Goal: Entertainment & Leisure: Consume media (video, audio)

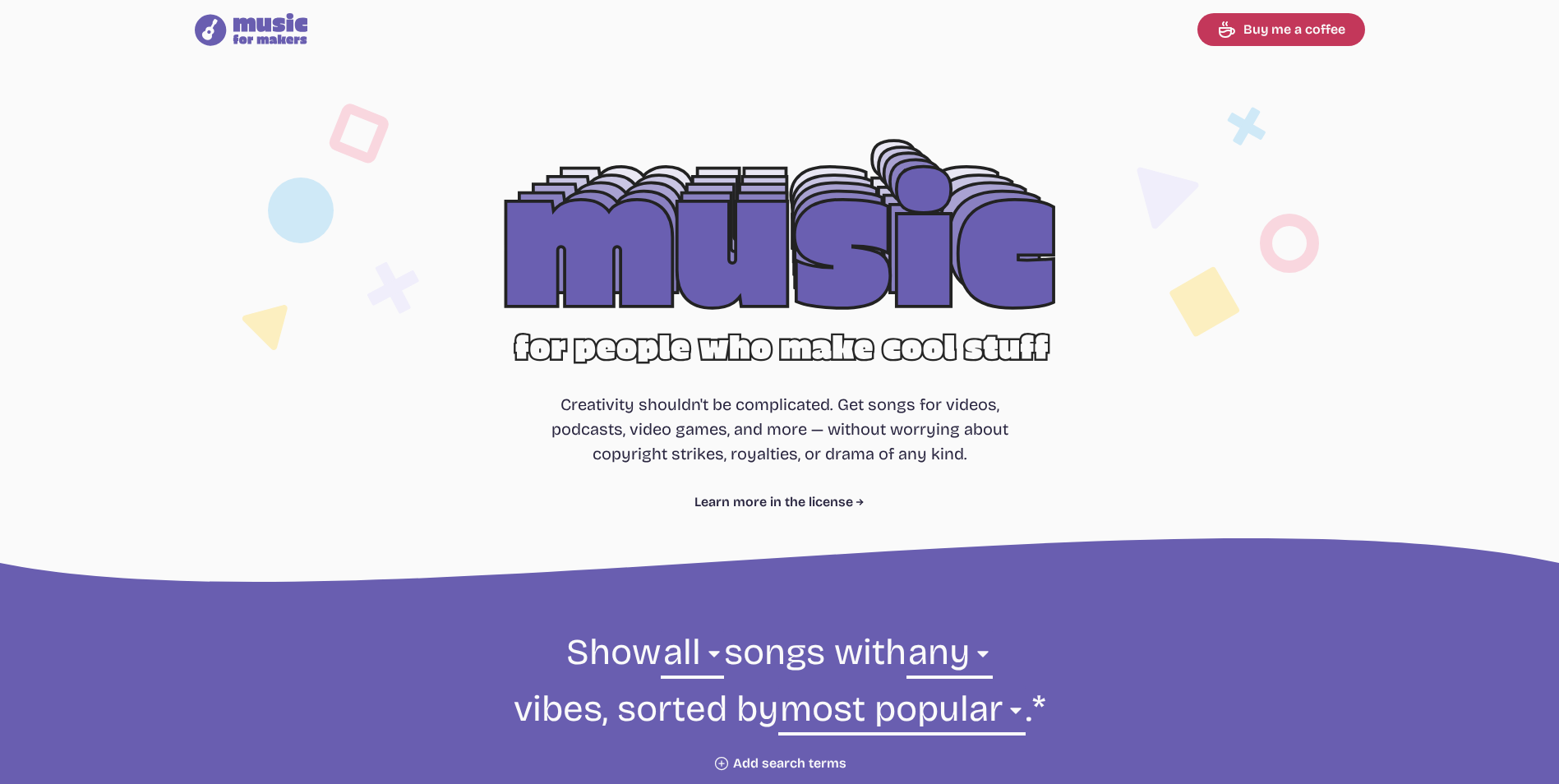
select select "most popular"
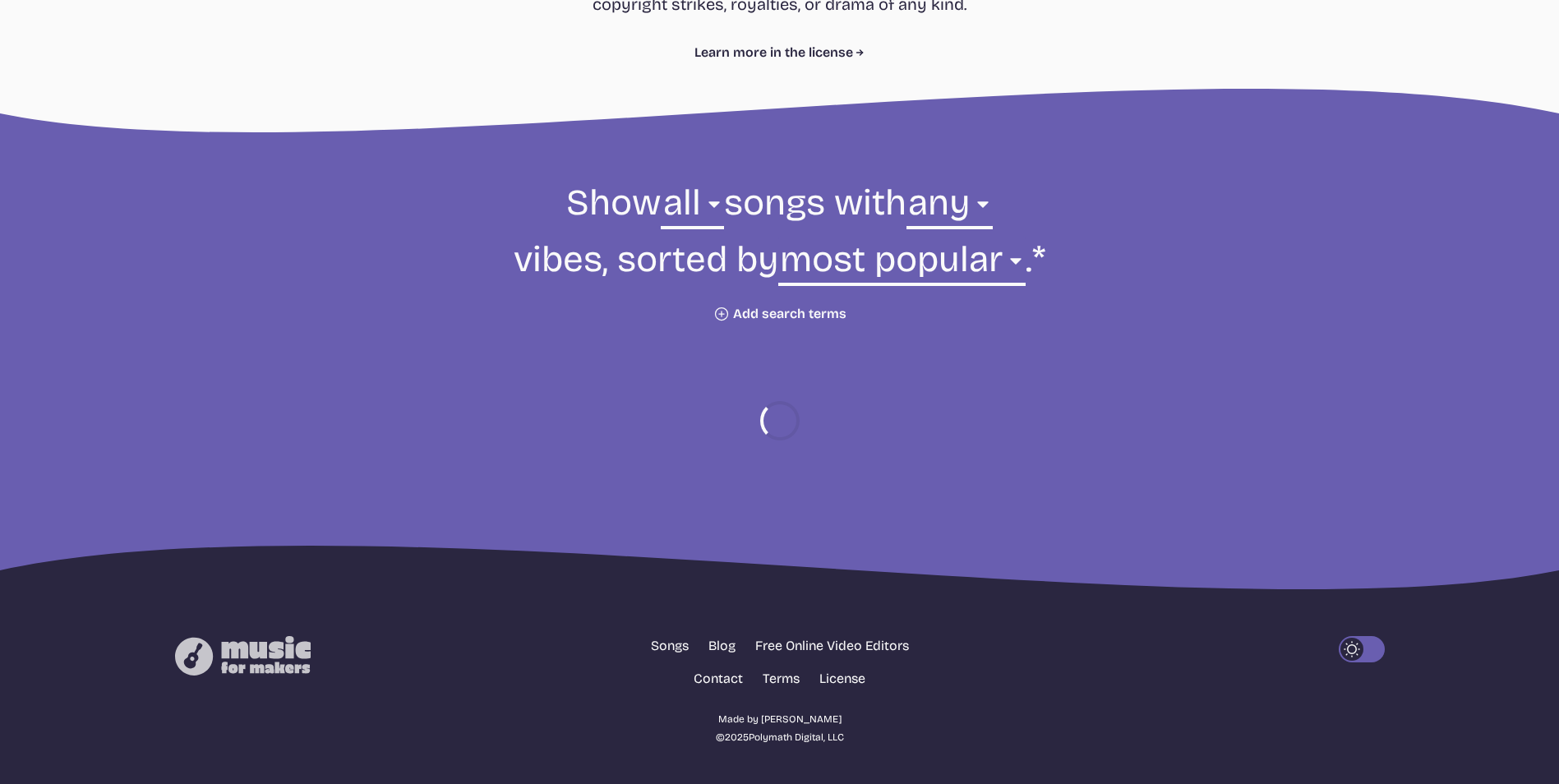
scroll to position [588, 0]
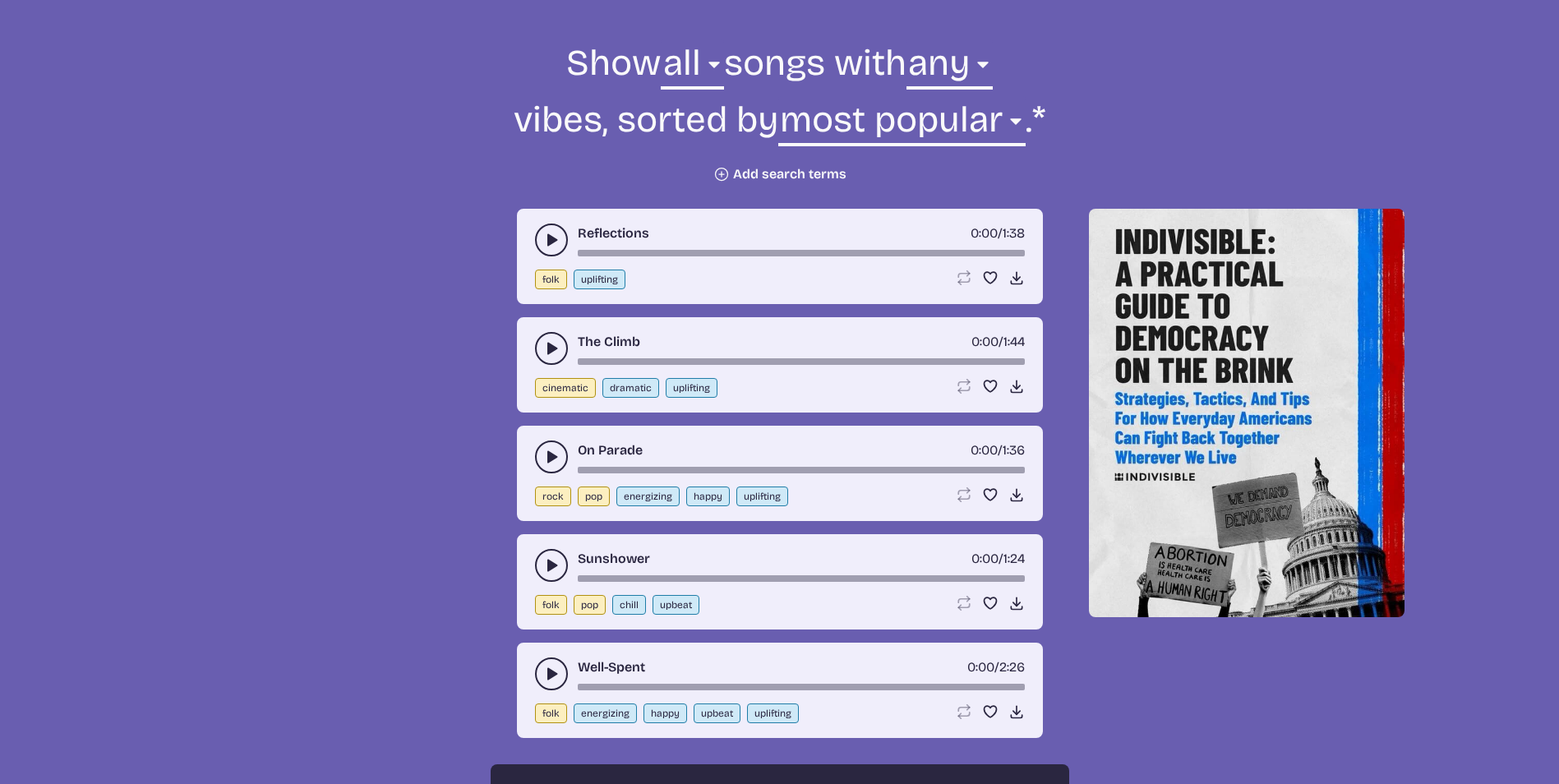
click at [545, 246] on icon "play-pause toggle" at bounding box center [551, 239] width 16 height 16
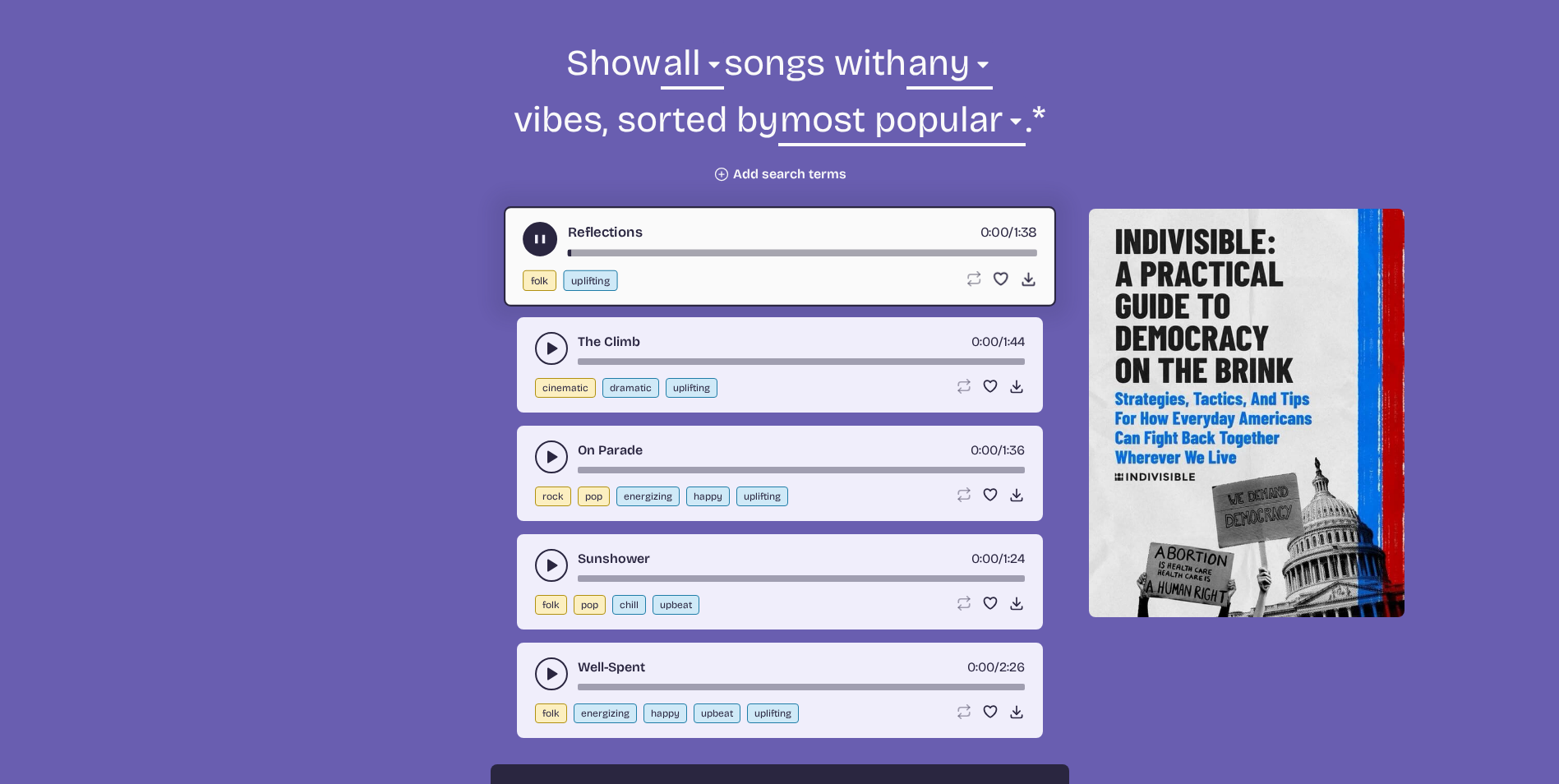
click at [541, 345] on button "play-pause toggle" at bounding box center [551, 348] width 33 height 33
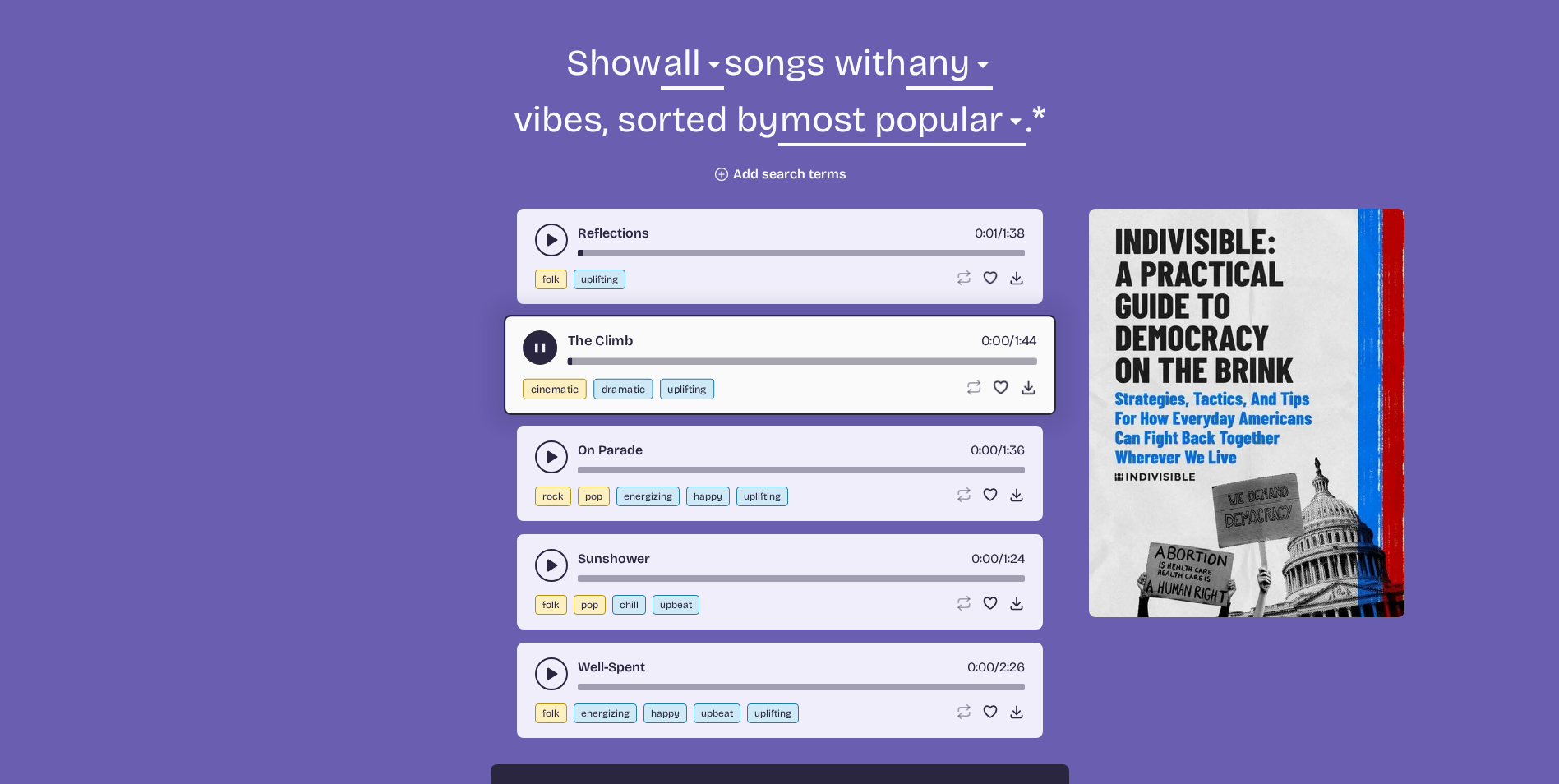
click at [543, 453] on icon "play-pause toggle" at bounding box center [551, 457] width 16 height 16
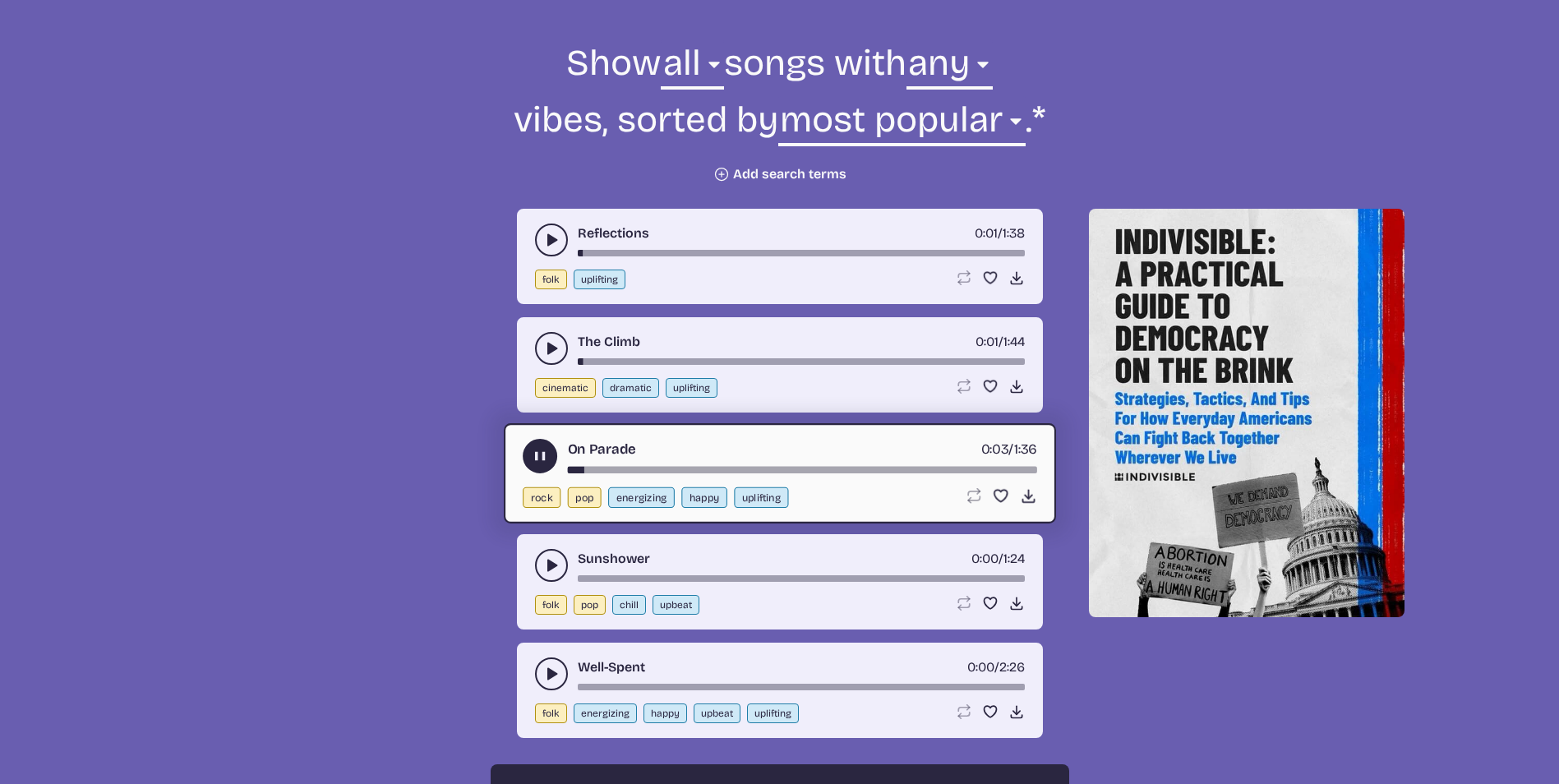
click at [522, 568] on div "Sunshower 0:00 / 1:24 folk pop chill upbeat Loop song Loop this song. Favorite …" at bounding box center [780, 582] width 526 height 96
click at [540, 564] on button "play-pause toggle" at bounding box center [551, 565] width 33 height 33
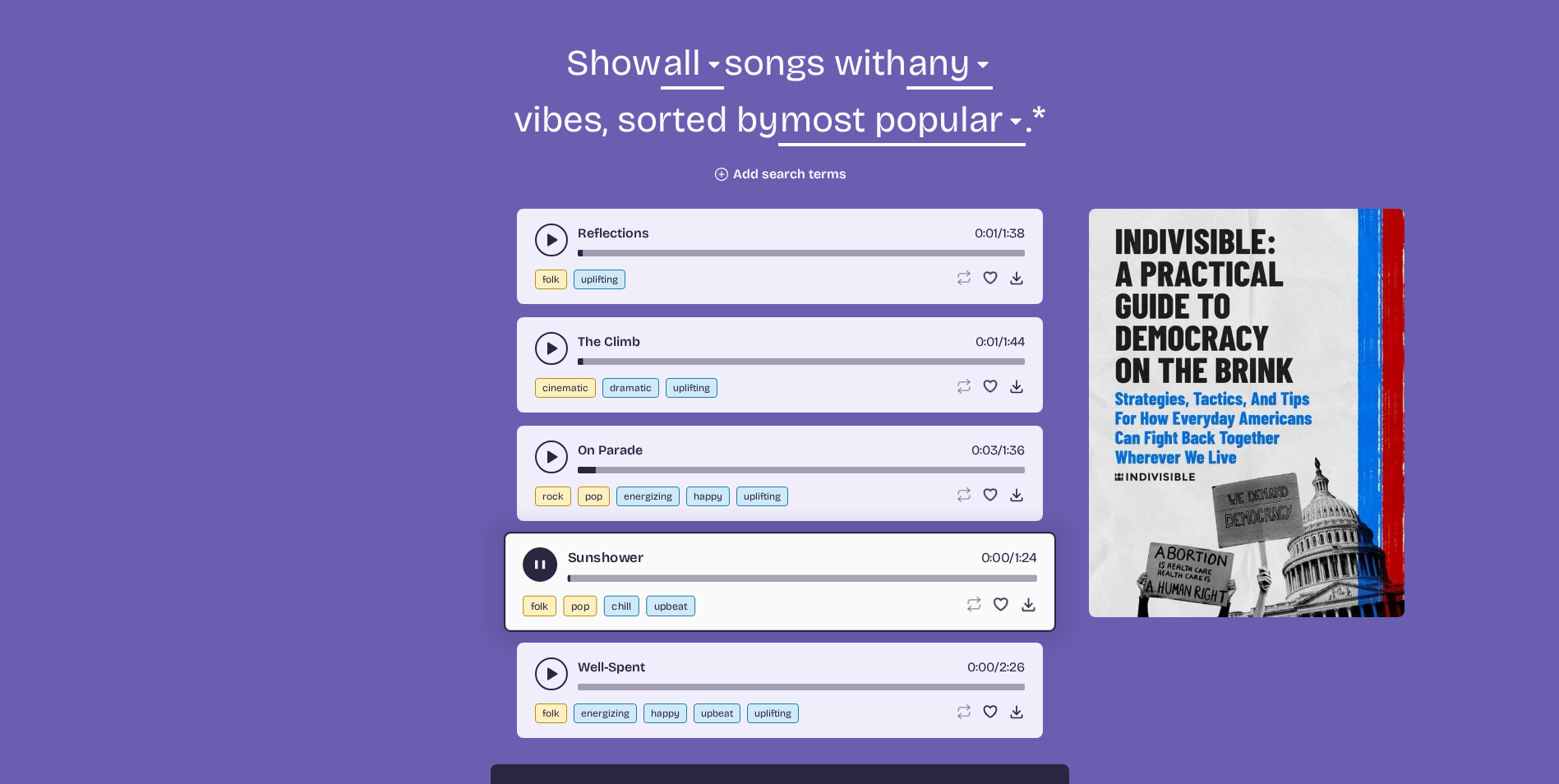
click at [549, 673] on use "play-pause toggle" at bounding box center [551, 673] width 16 height 16
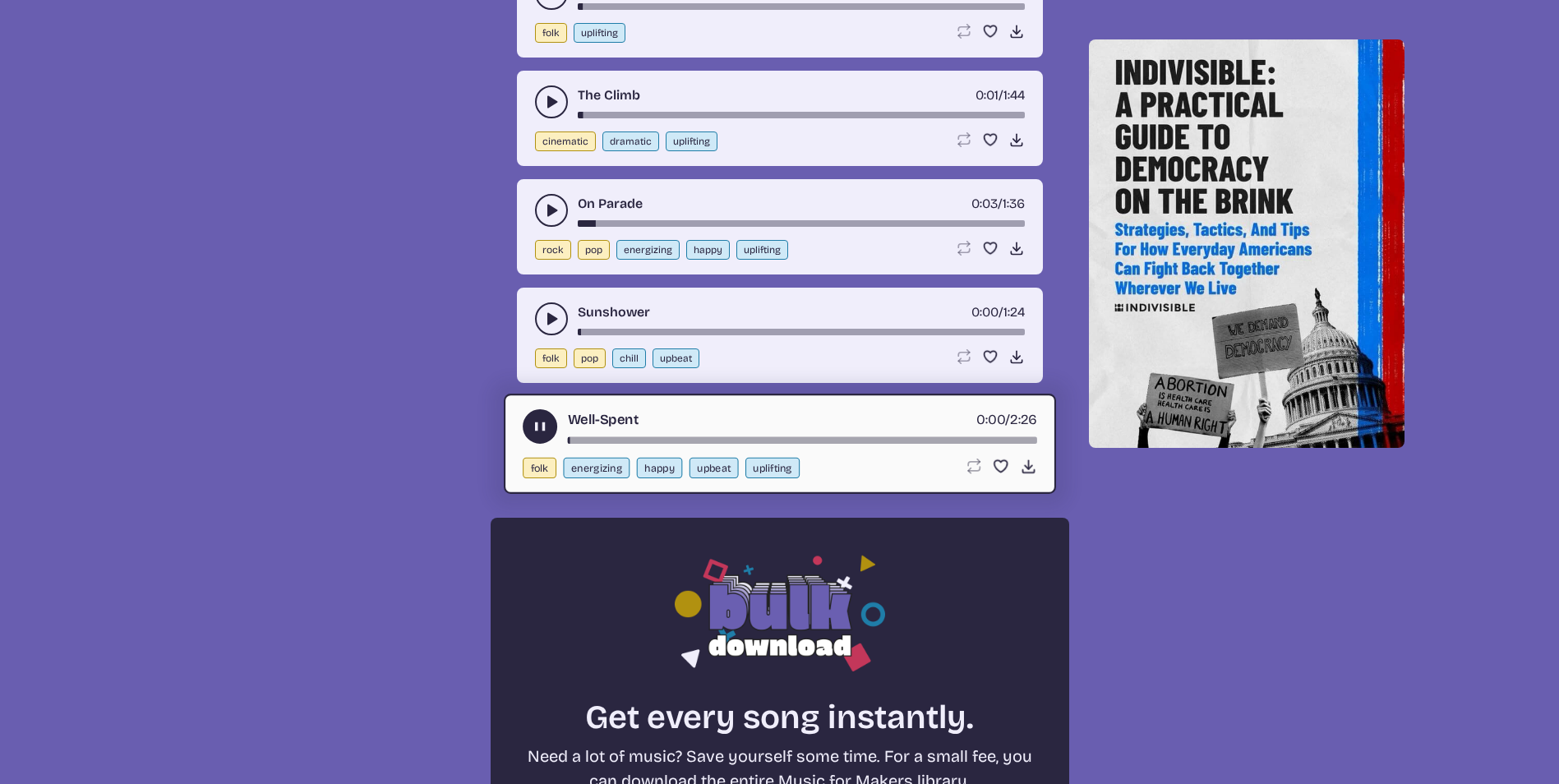
scroll to position [1246, 0]
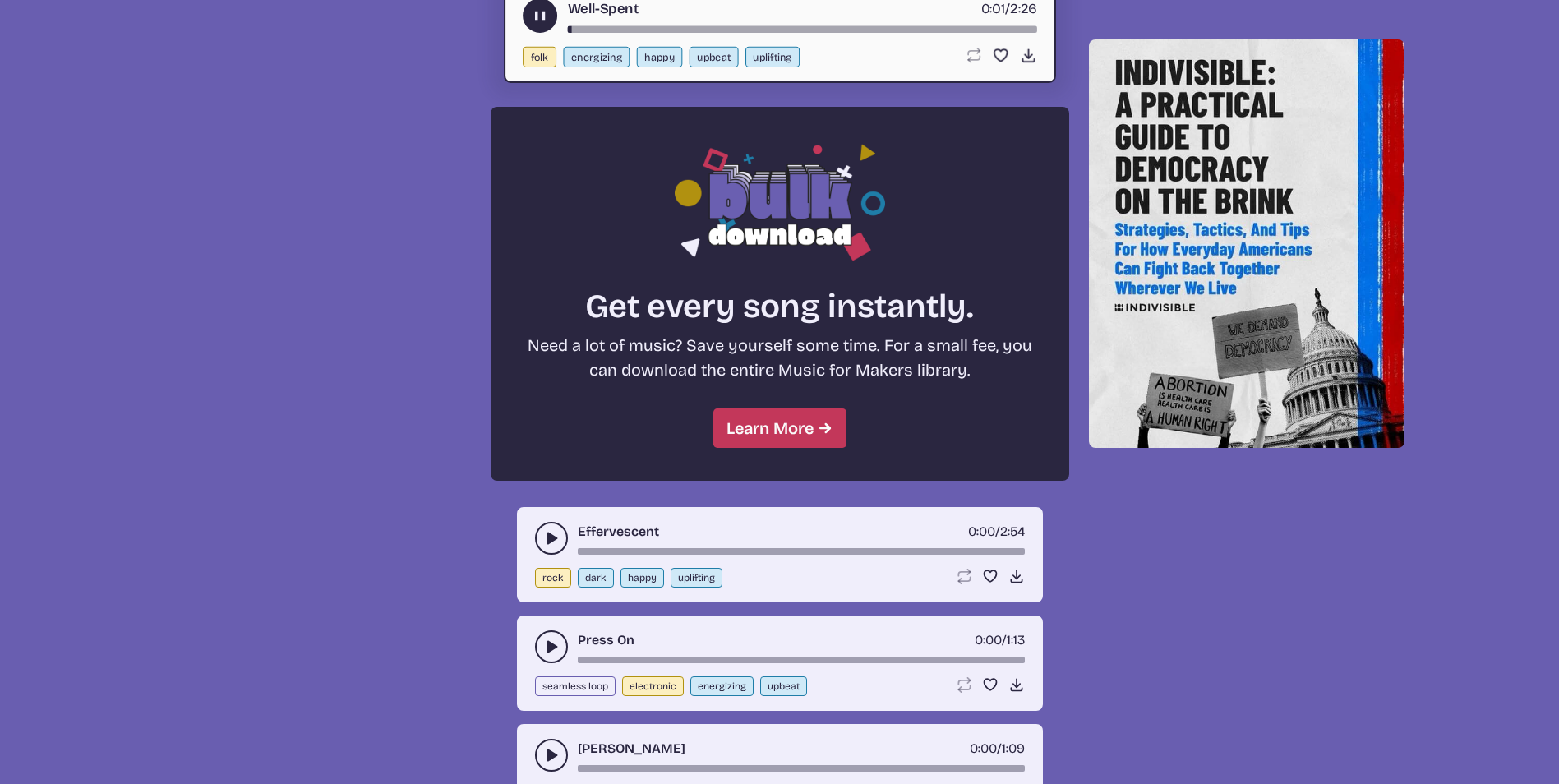
click at [528, 542] on div "Effervescent 0:00 / 2:54 rock dark happy uplifting Loop song Loop this song. Fa…" at bounding box center [780, 555] width 526 height 96
click at [549, 542] on use "play-pause toggle" at bounding box center [551, 538] width 16 height 16
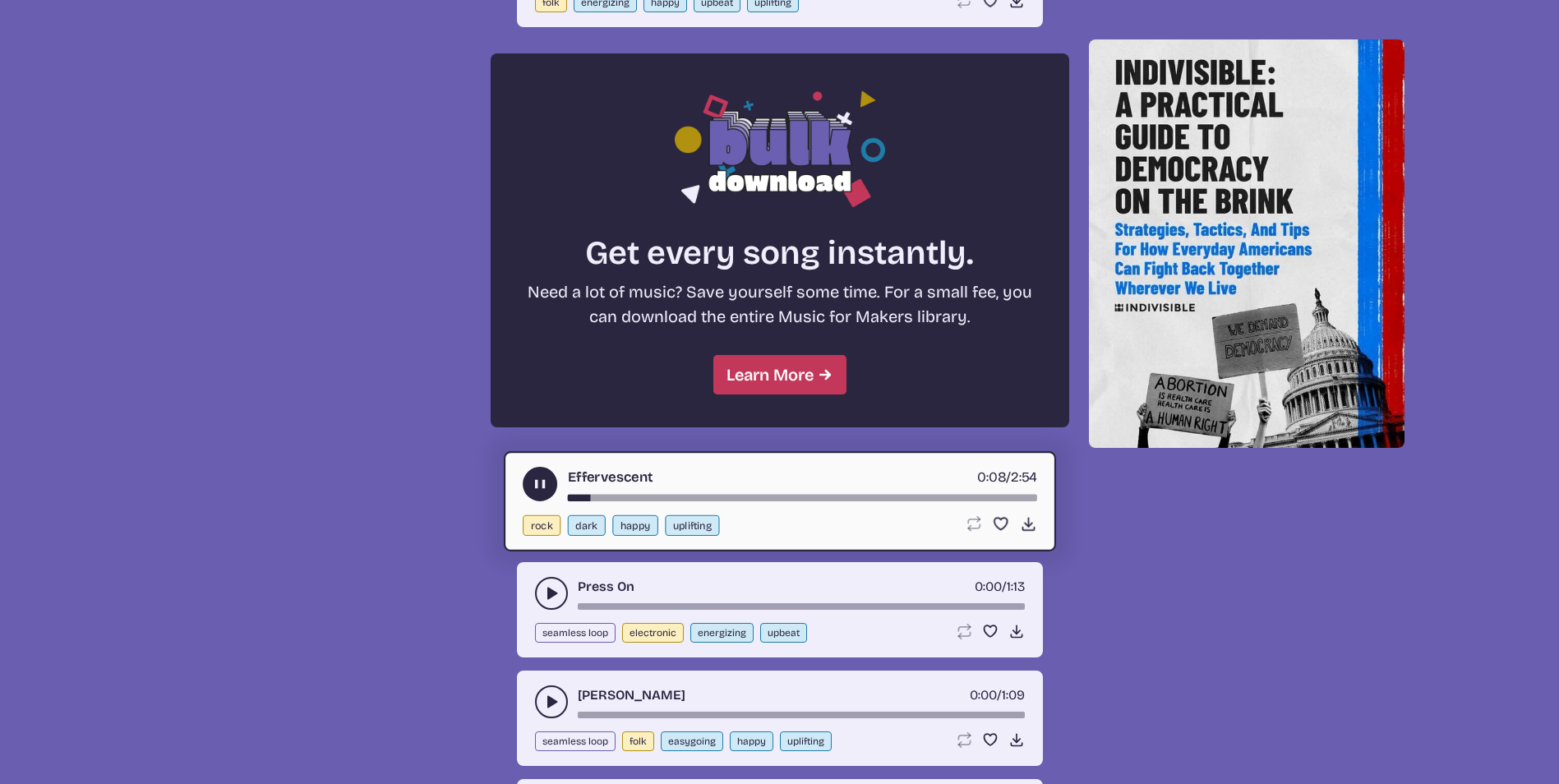
scroll to position [1328, 0]
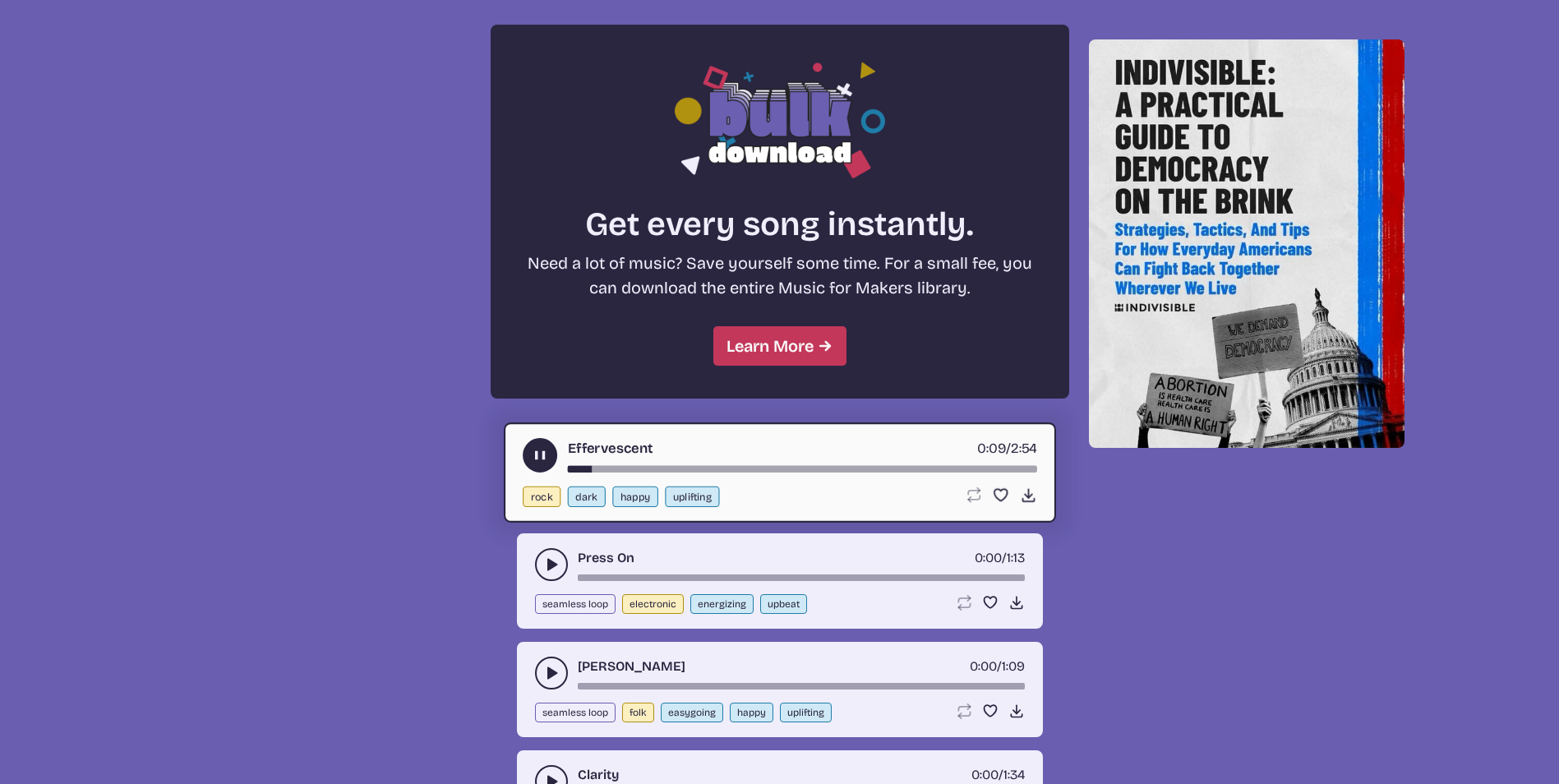
click at [553, 554] on button "play-pause toggle" at bounding box center [551, 564] width 33 height 33
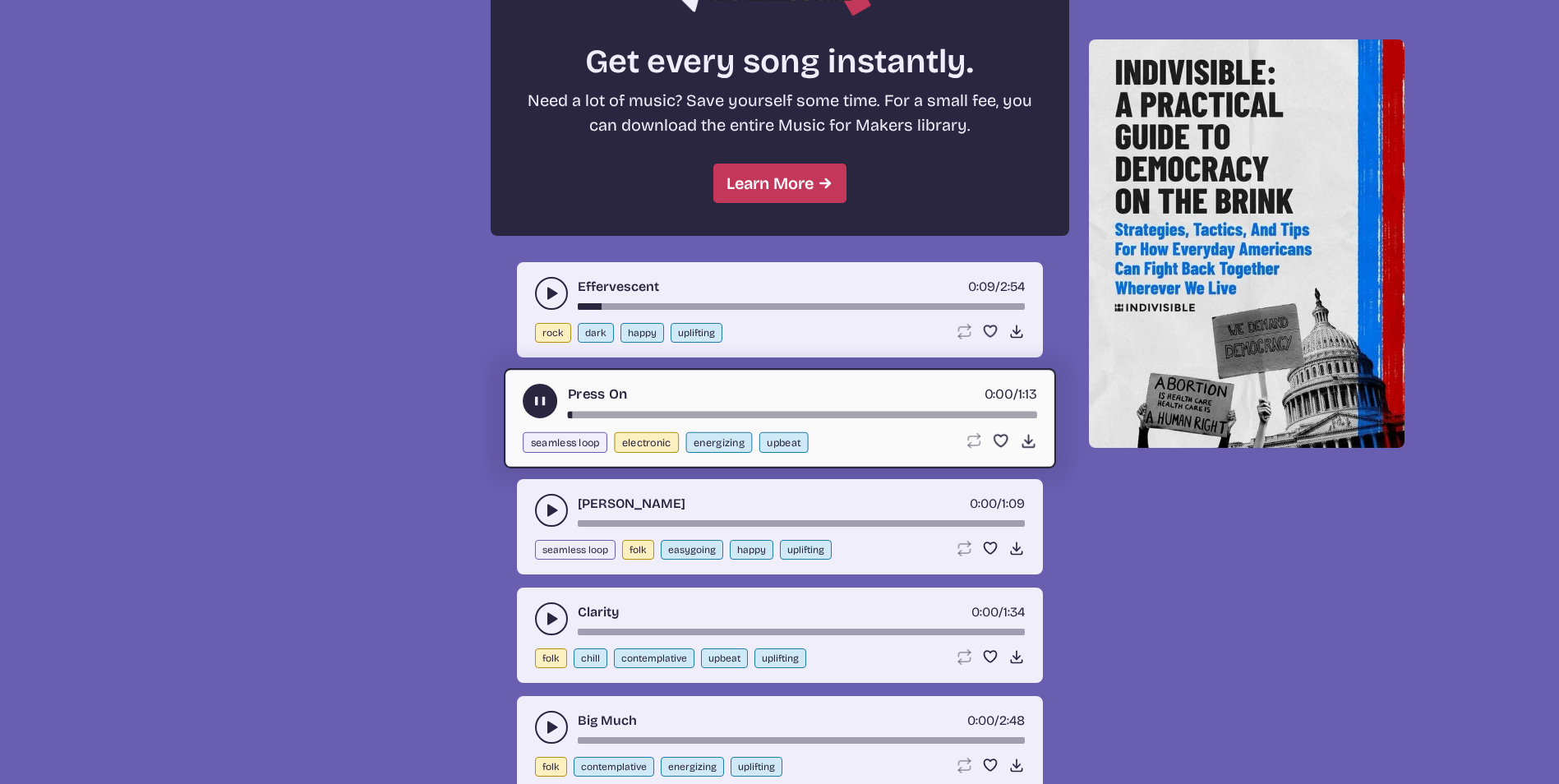
scroll to position [1492, 0]
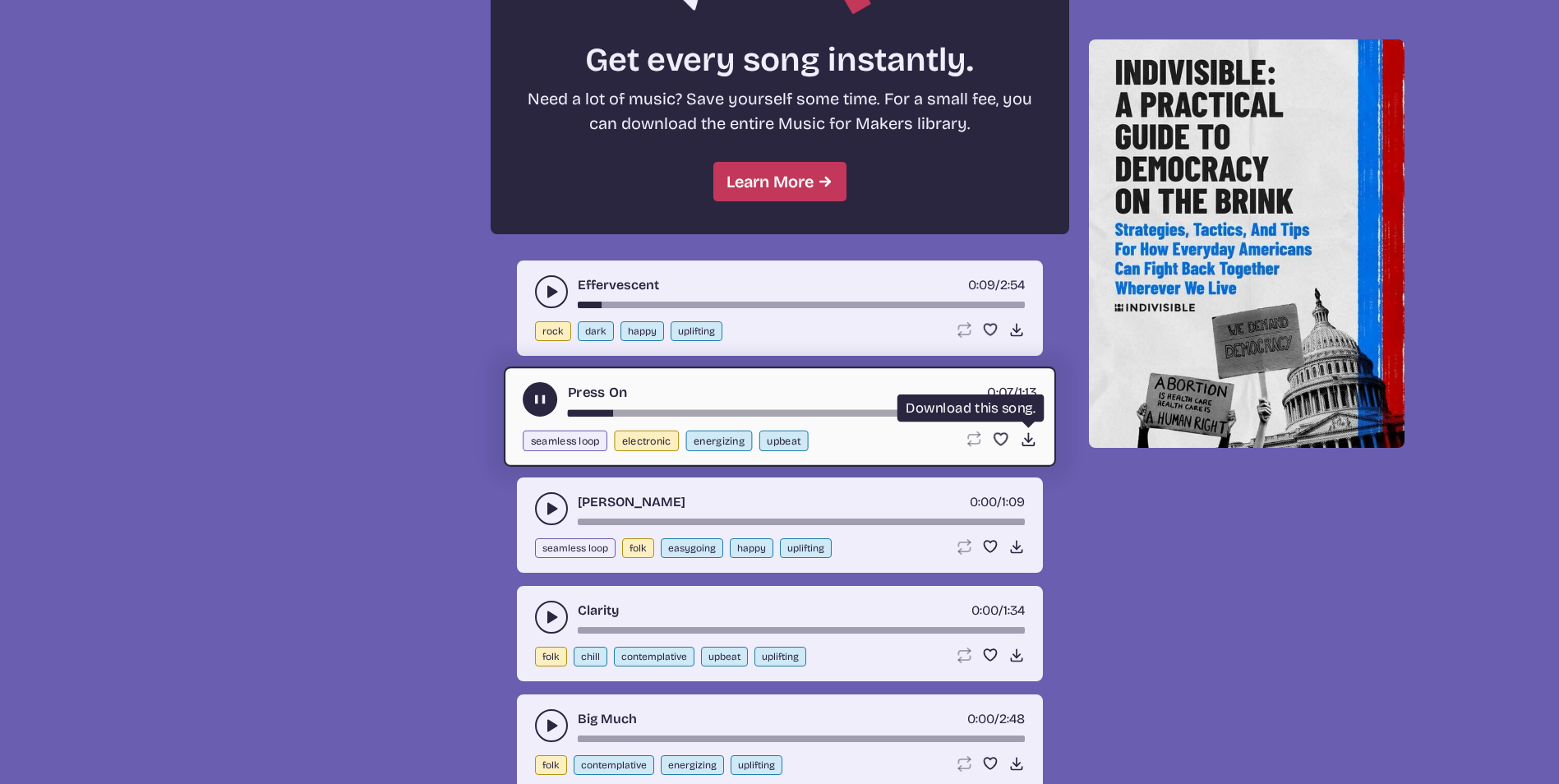
click at [1029, 442] on use at bounding box center [1027, 438] width 17 height 17
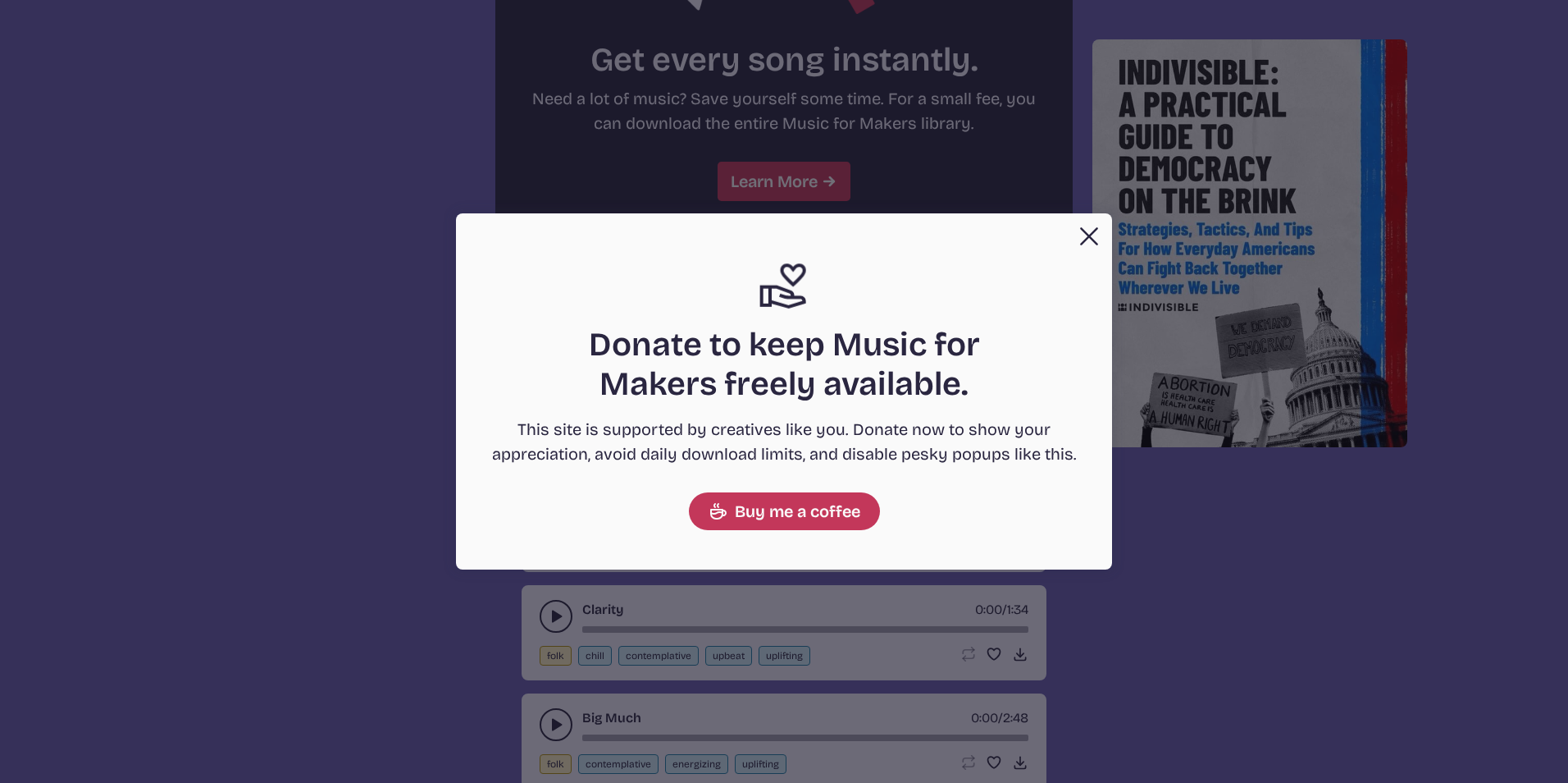
click at [1089, 246] on button "Close" at bounding box center [1089, 236] width 33 height 33
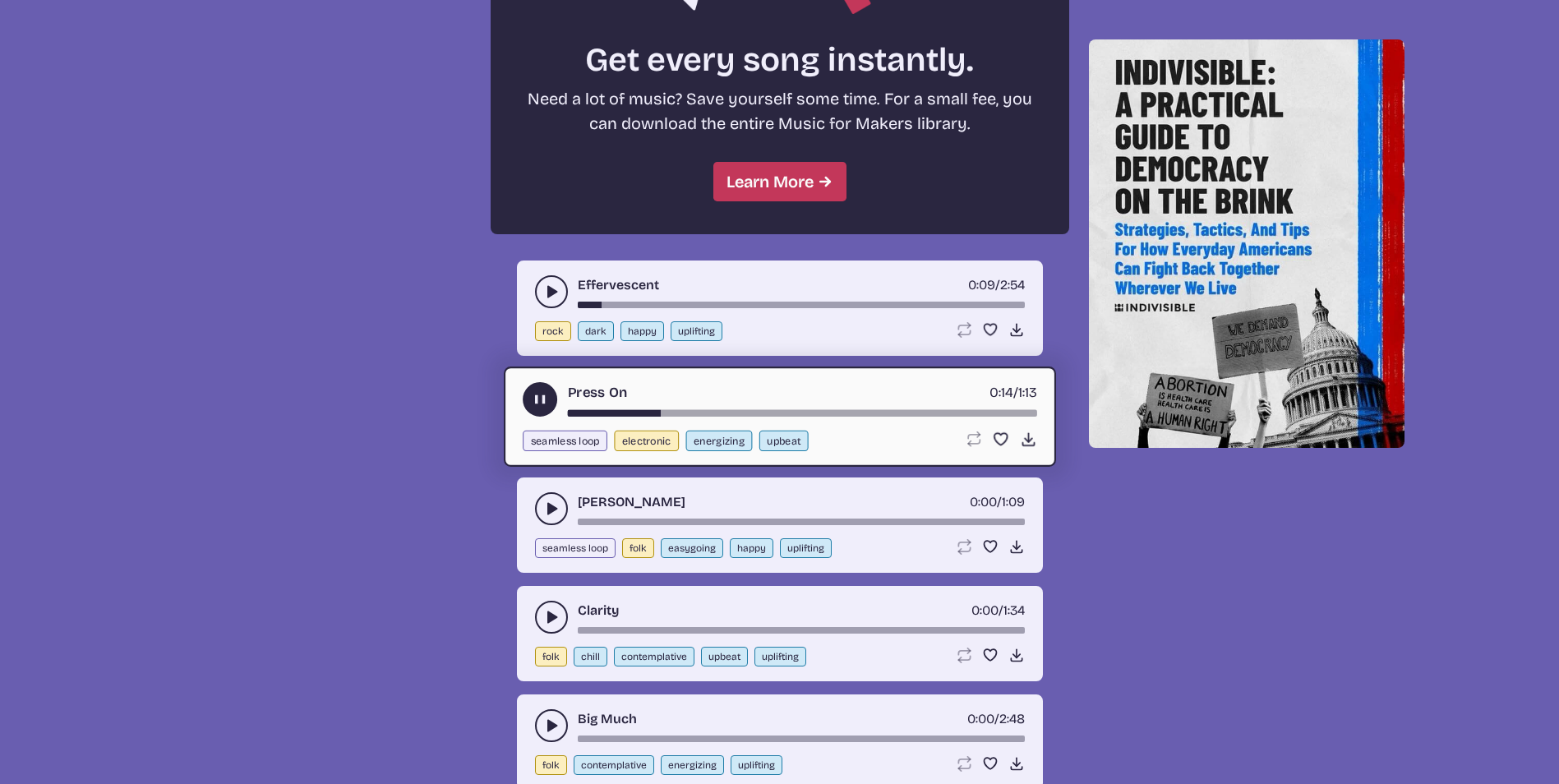
drag, startPoint x: 1524, startPoint y: 172, endPoint x: 1519, endPoint y: 118, distance: 54.2
click at [1524, 172] on div "Reflections 0:01 / 1:38 folk uplifting Loop song Loop this song. Favorite song …" at bounding box center [780, 91] width 1519 height 1625
click at [530, 407] on button "play-pause toggle" at bounding box center [540, 399] width 35 height 35
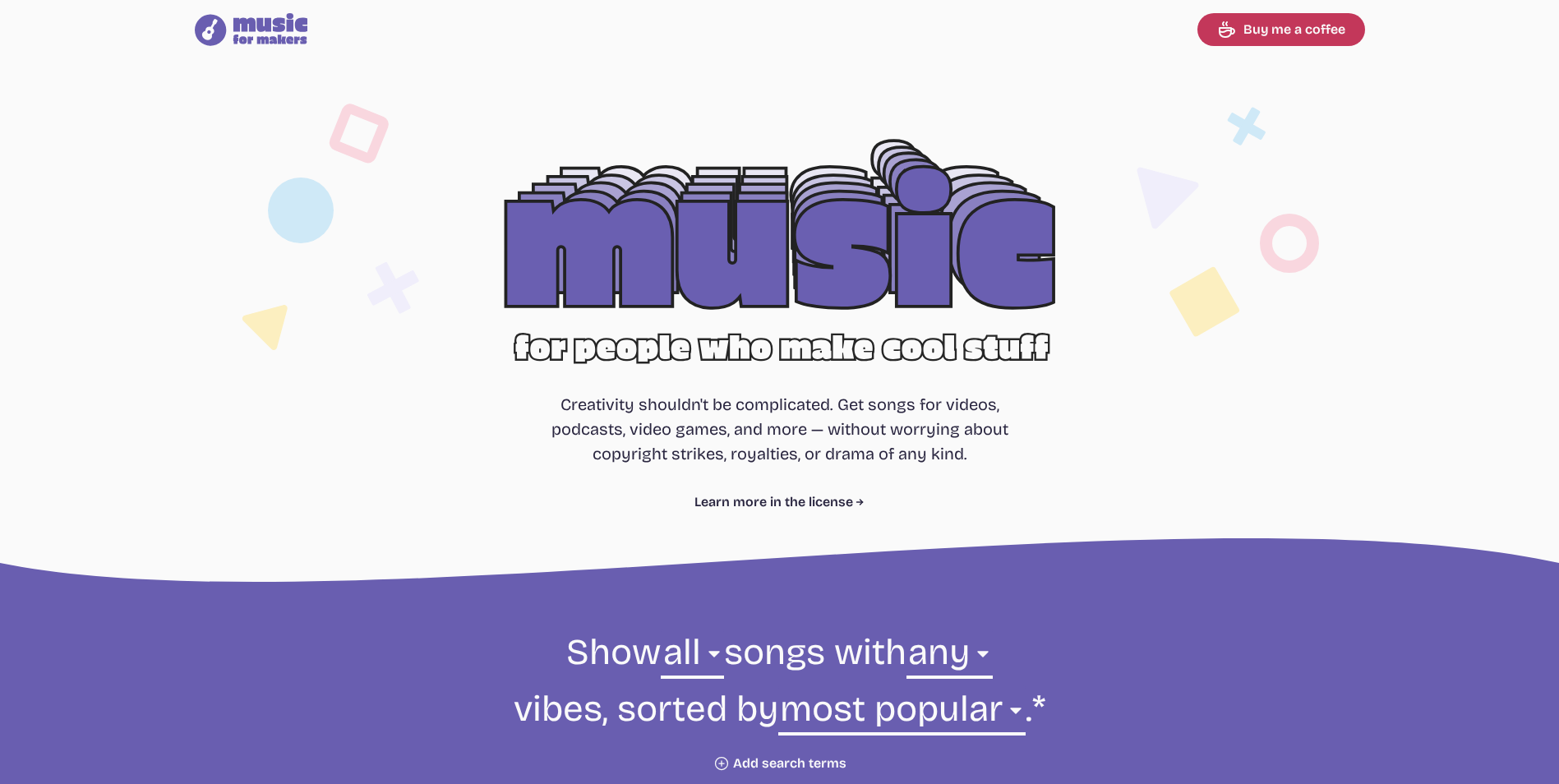
select select "most popular"
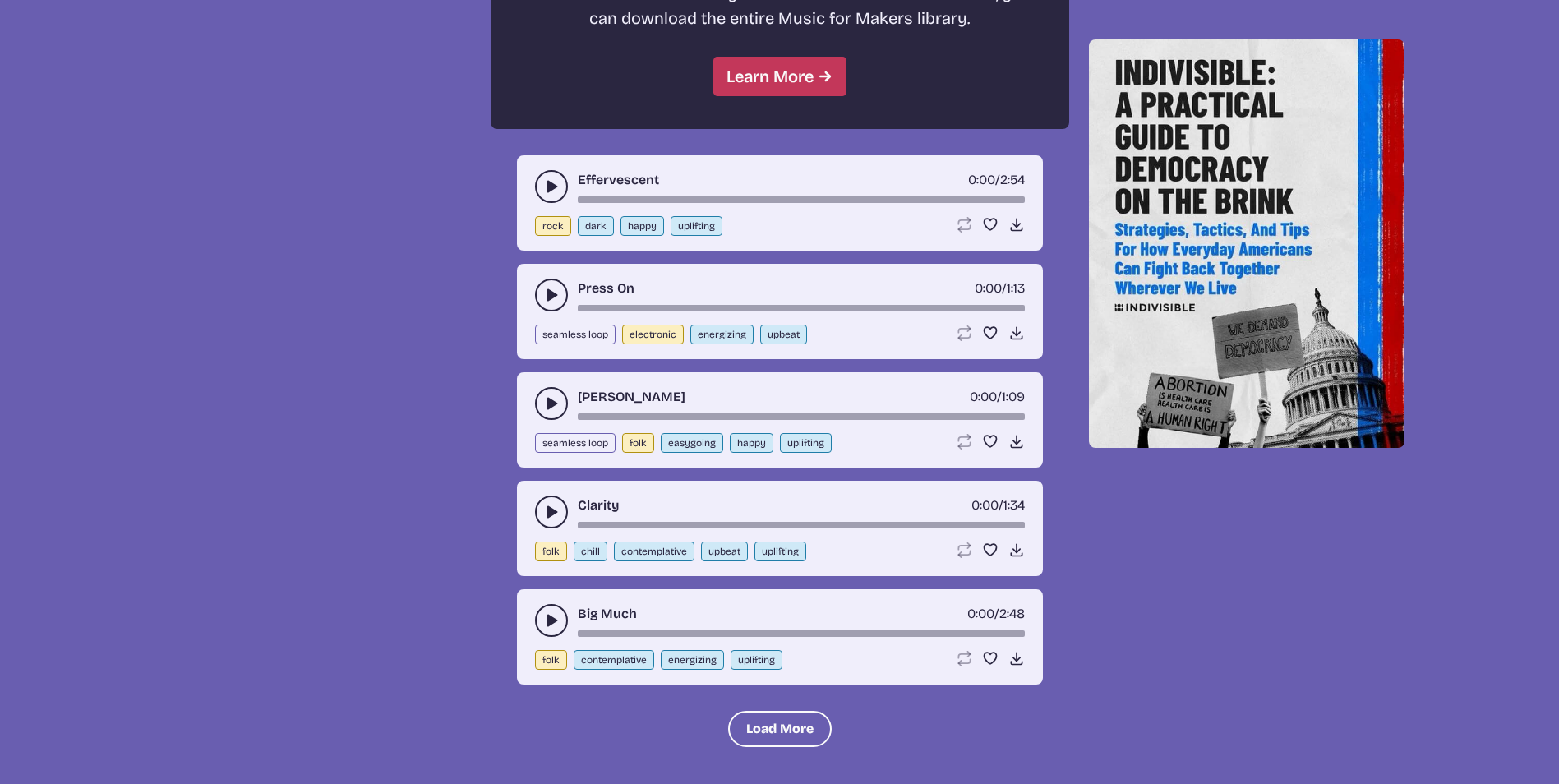
scroll to position [1599, 0]
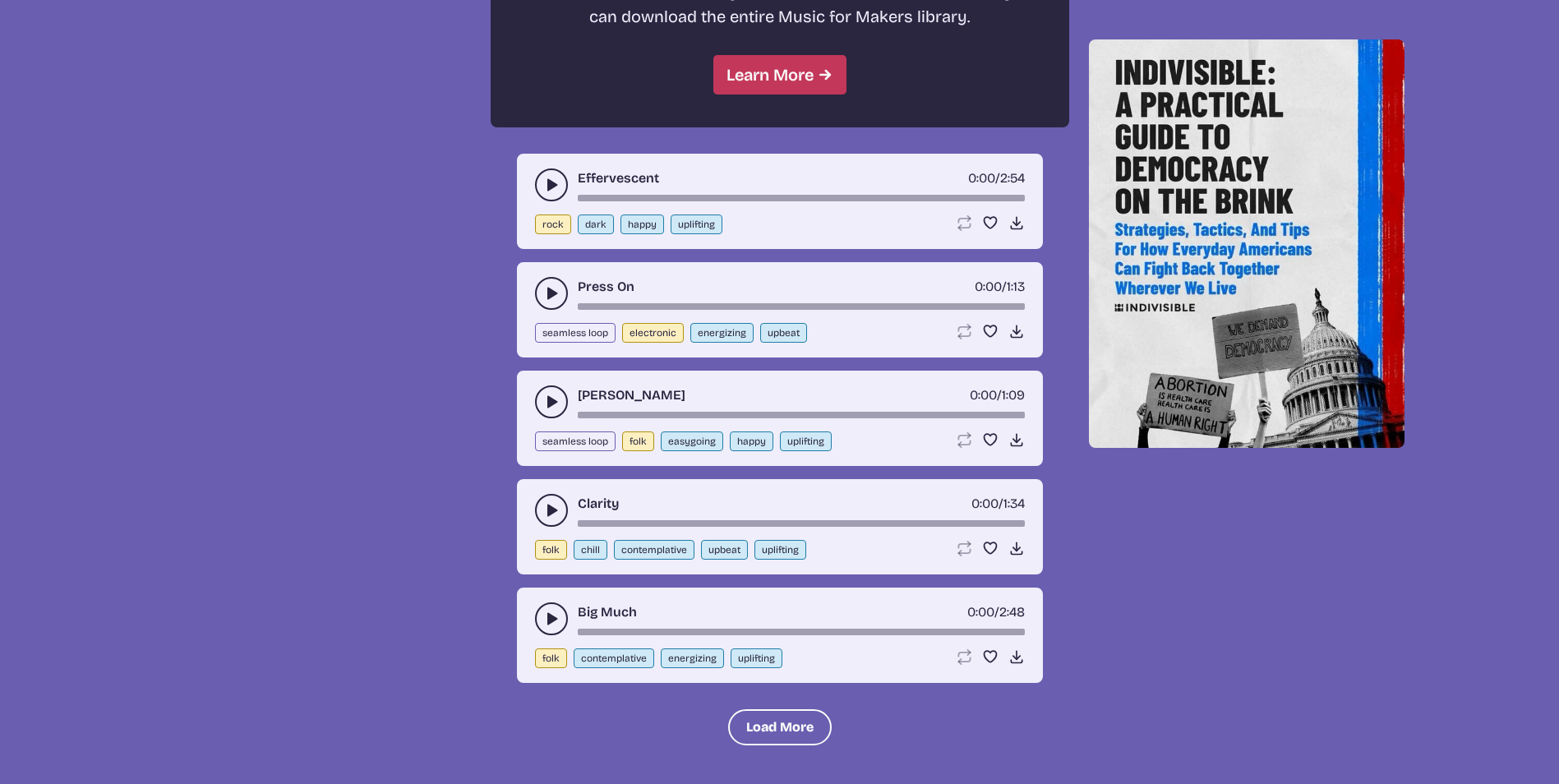
click at [551, 408] on icon "play-pause toggle" at bounding box center [551, 401] width 16 height 16
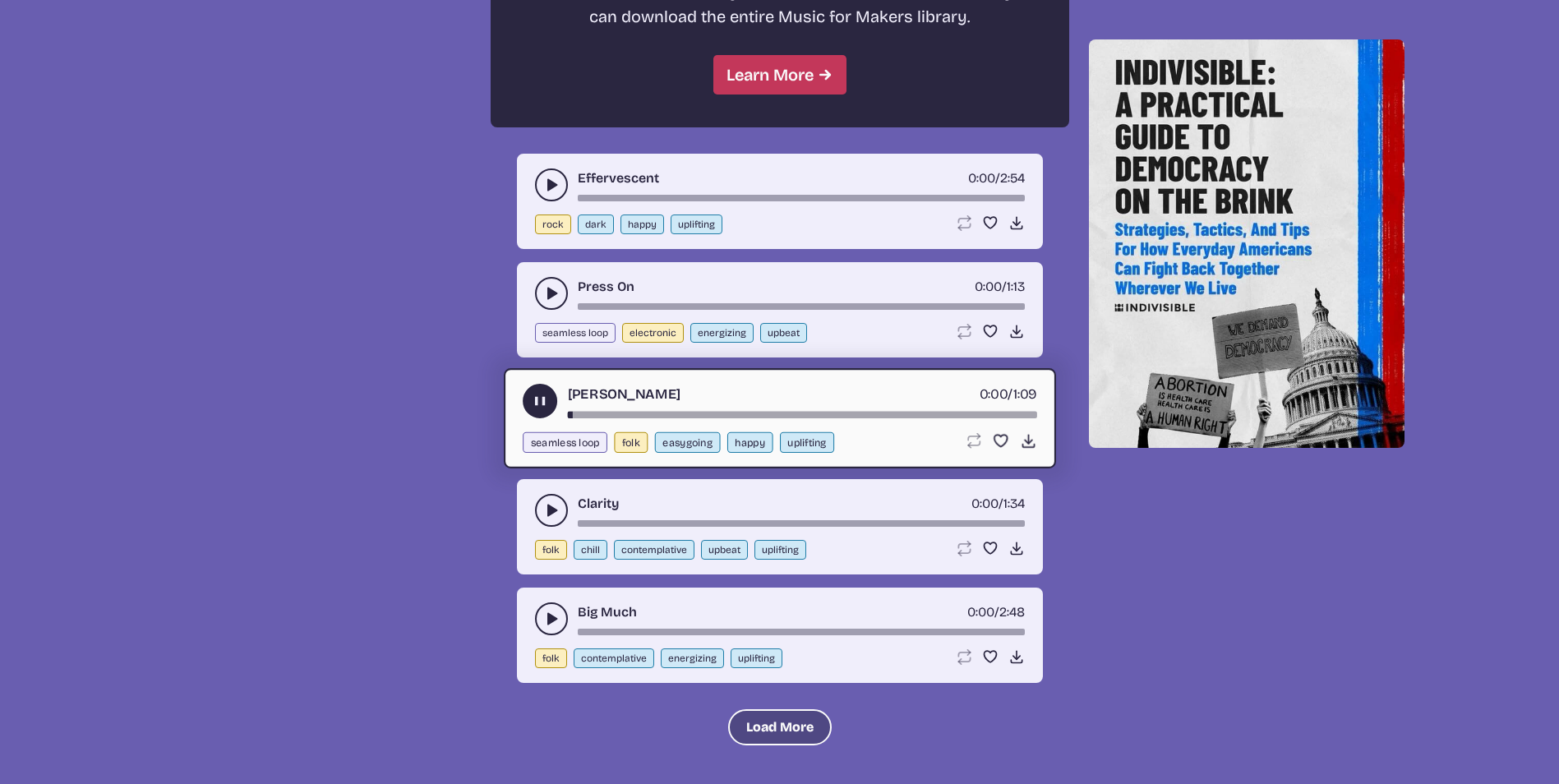
click at [761, 727] on button "Load More" at bounding box center [780, 727] width 104 height 36
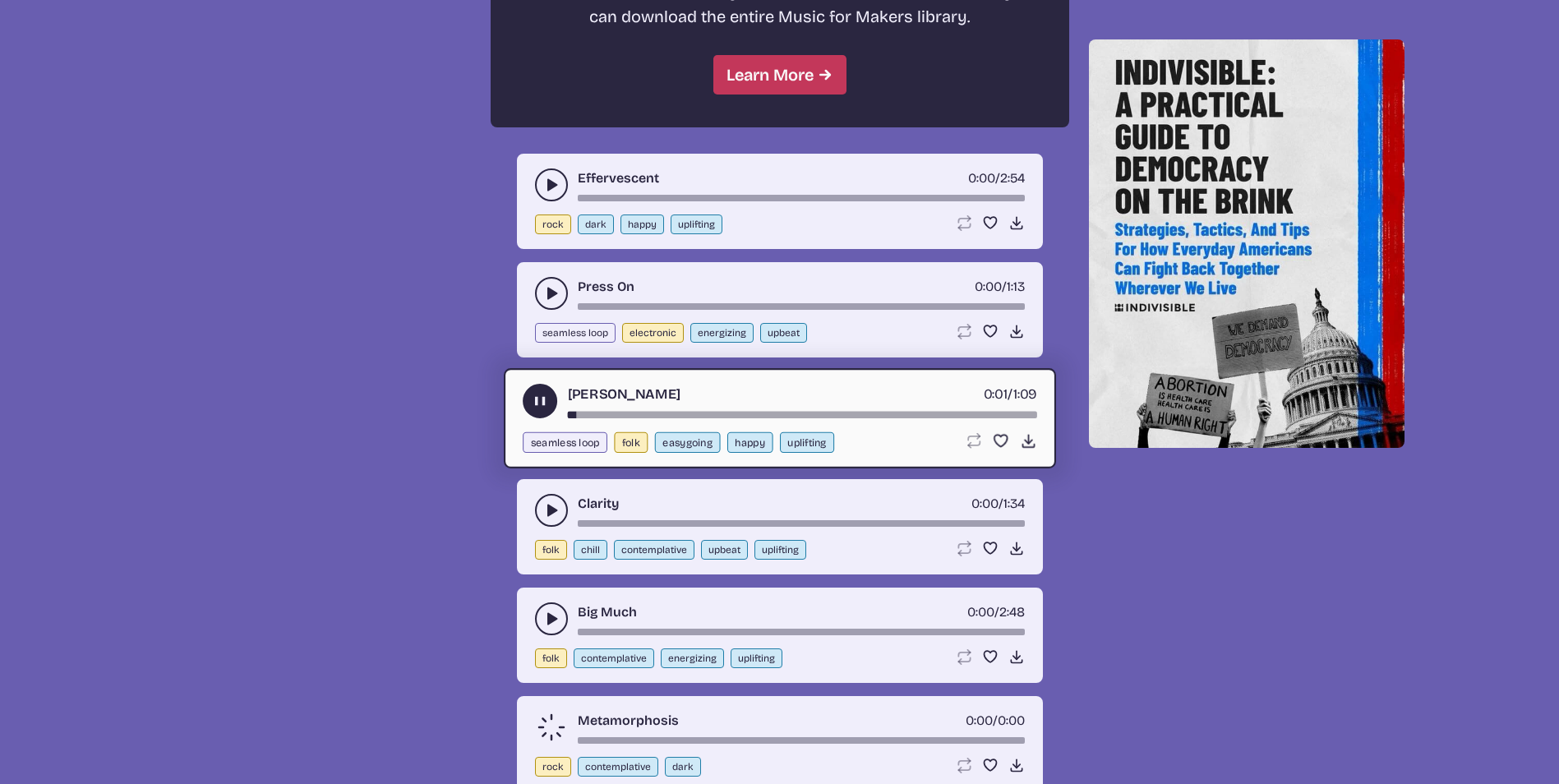
click at [548, 514] on use "play-pause toggle" at bounding box center [551, 510] width 16 height 16
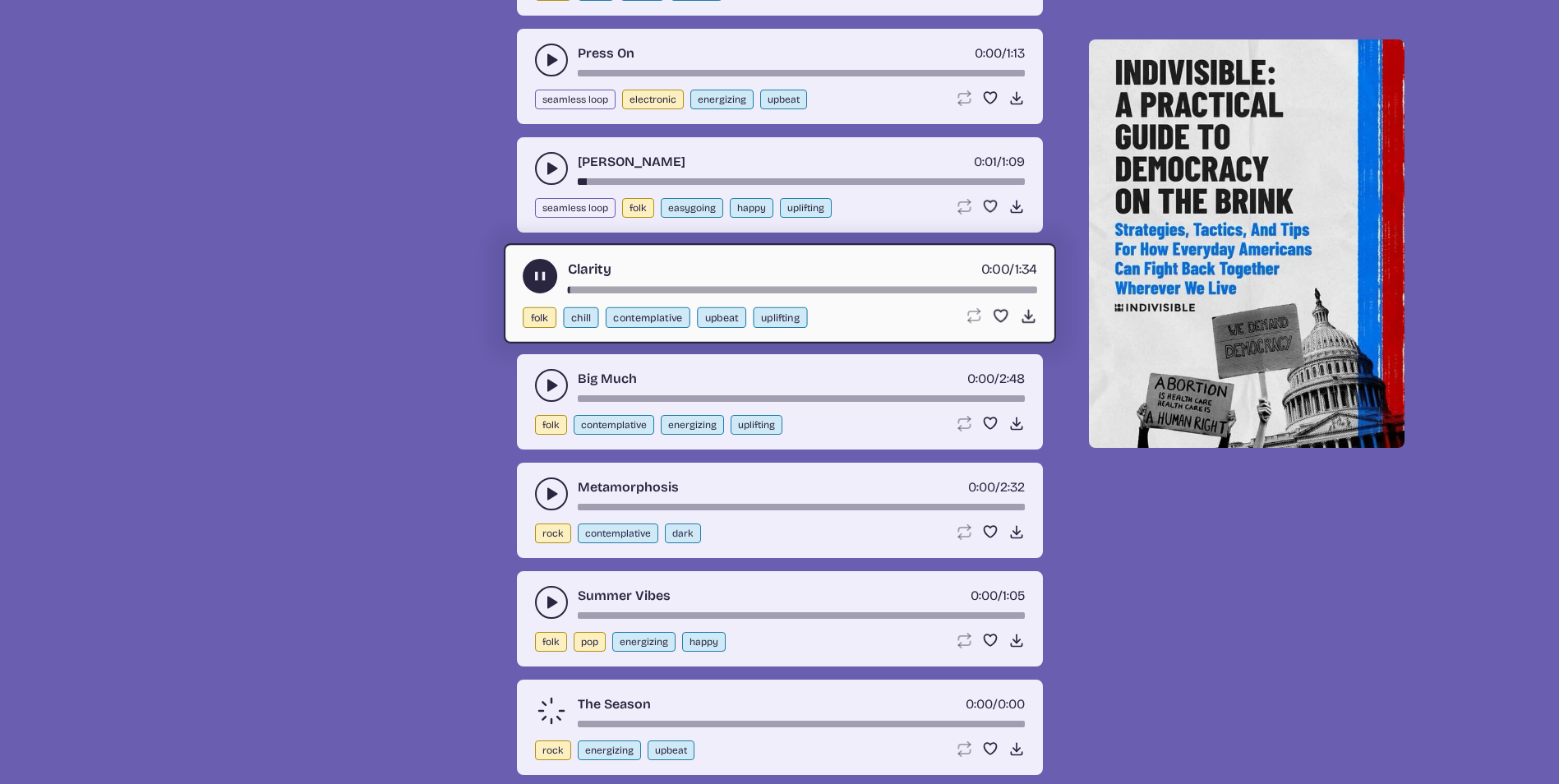
scroll to position [1845, 0]
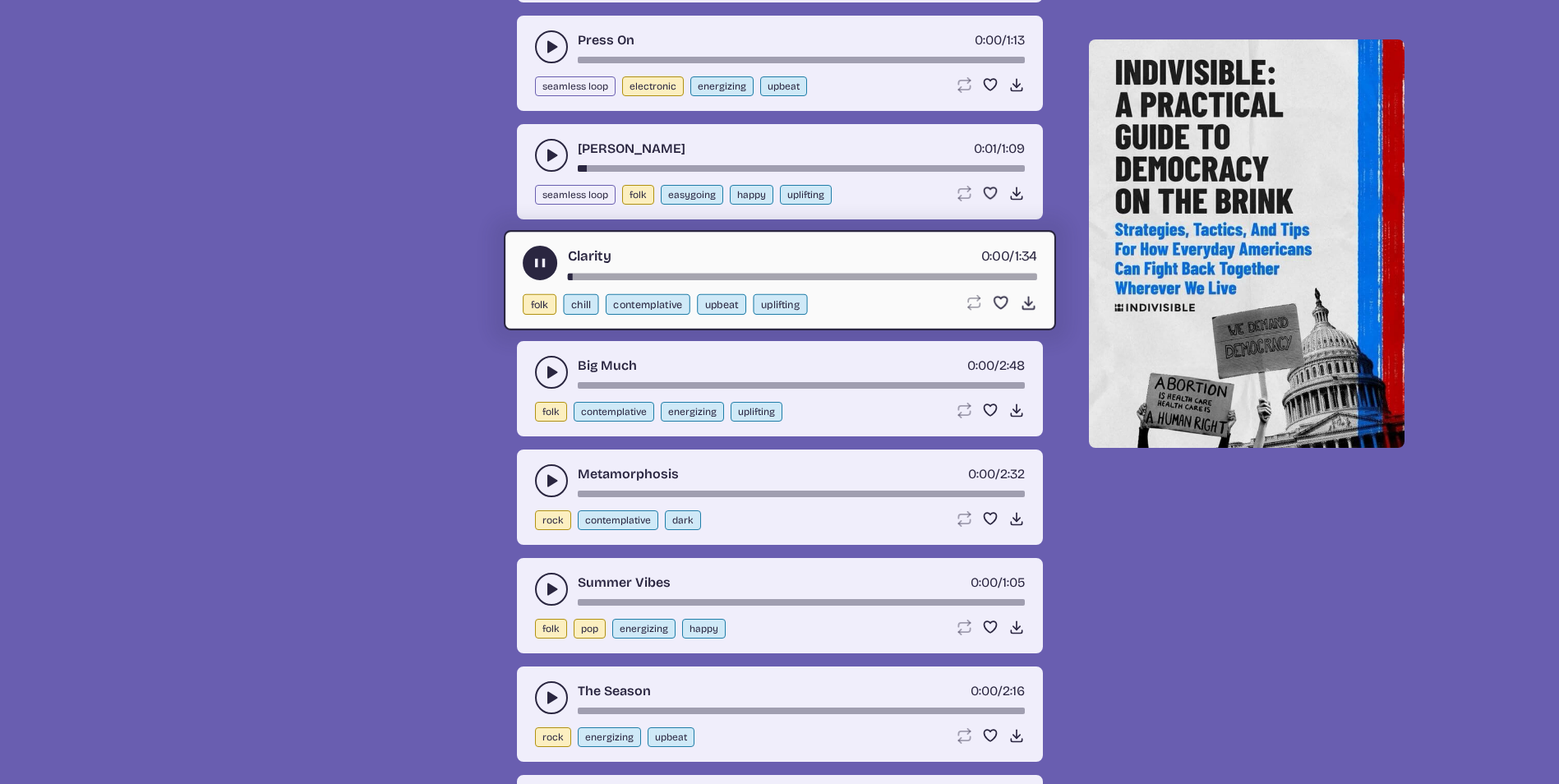
click at [538, 366] on button "play-pause toggle" at bounding box center [551, 372] width 33 height 33
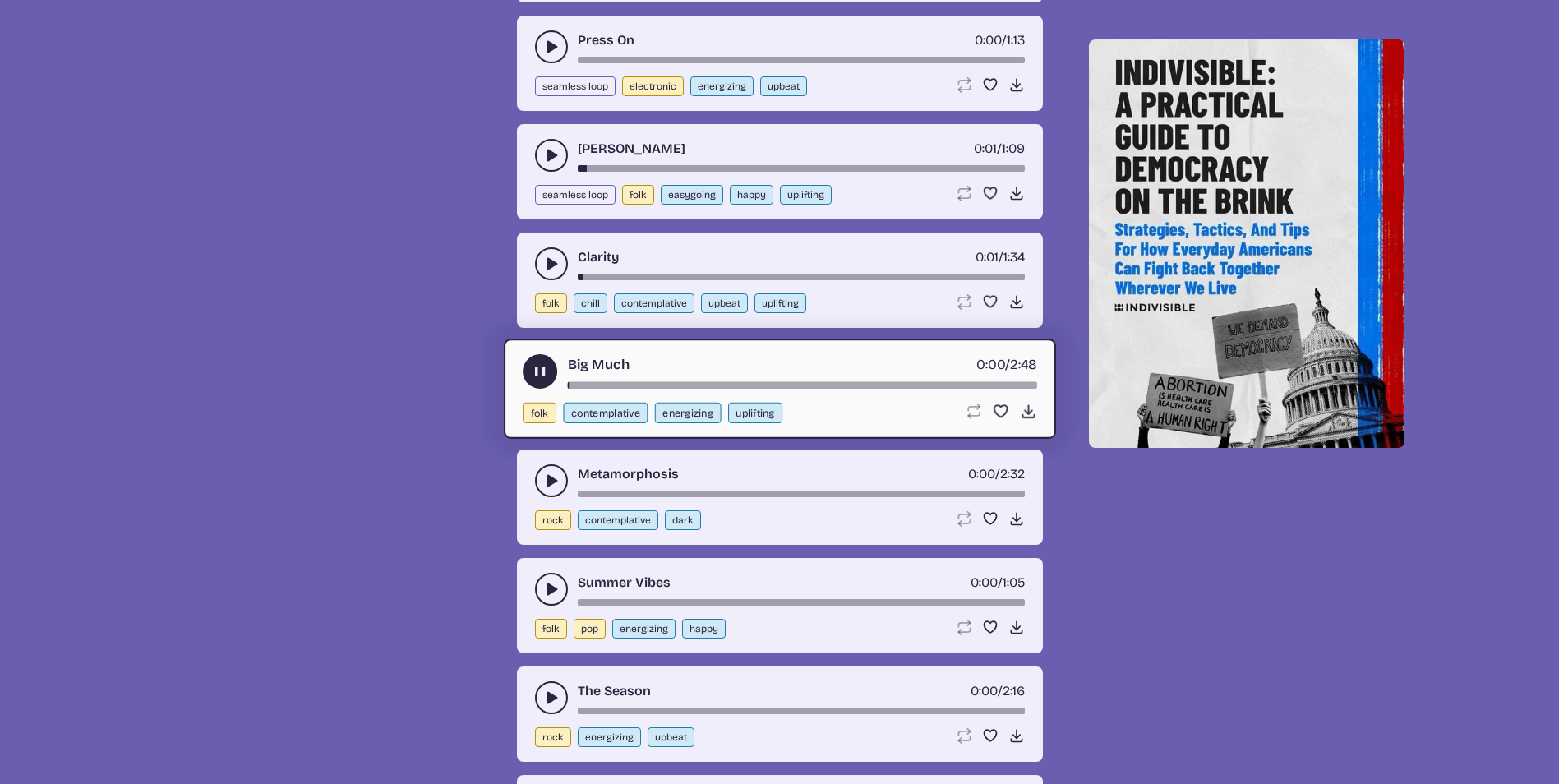
click at [550, 481] on use "play-pause toggle" at bounding box center [551, 480] width 16 height 16
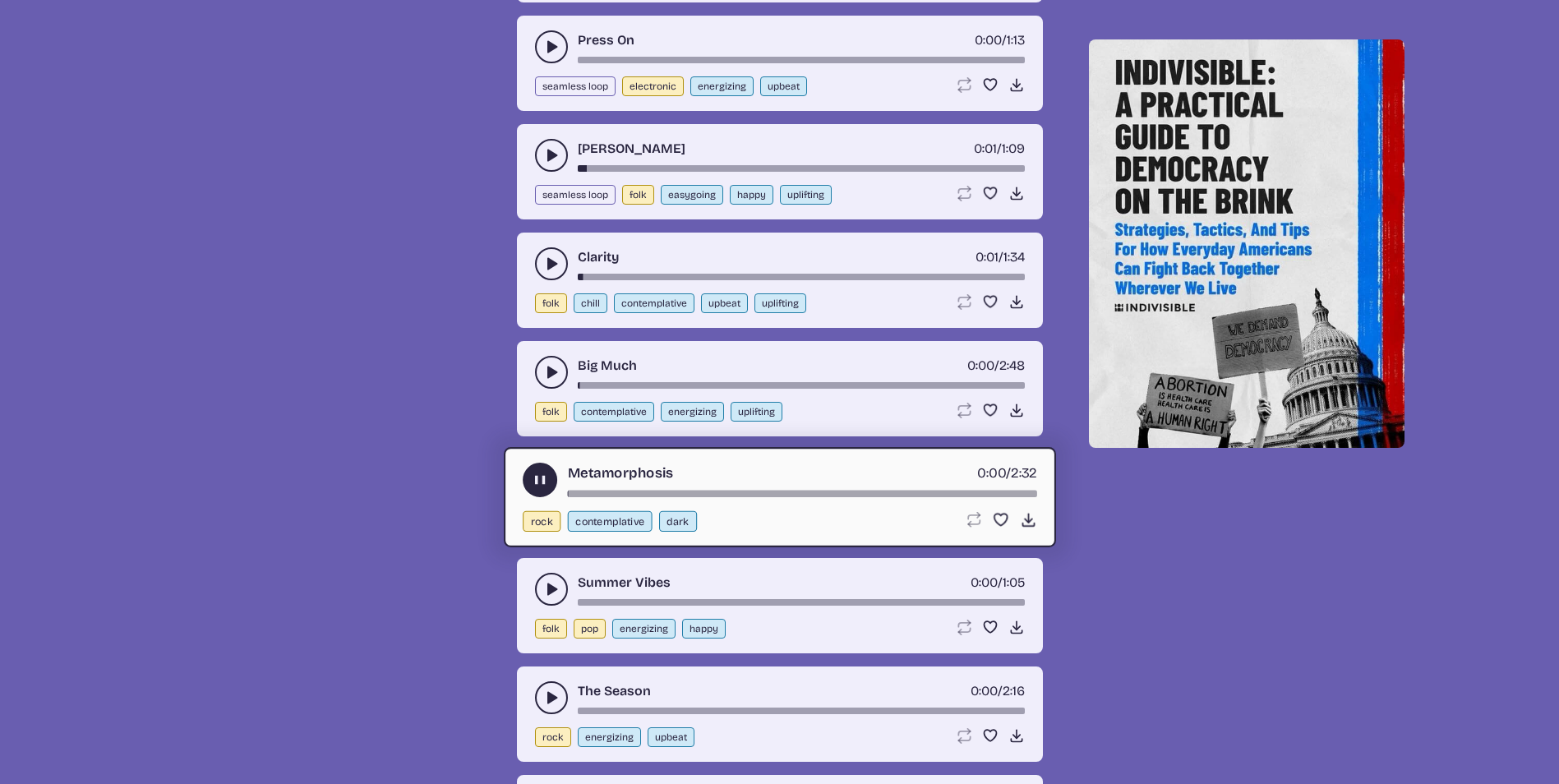
scroll to position [2010, 0]
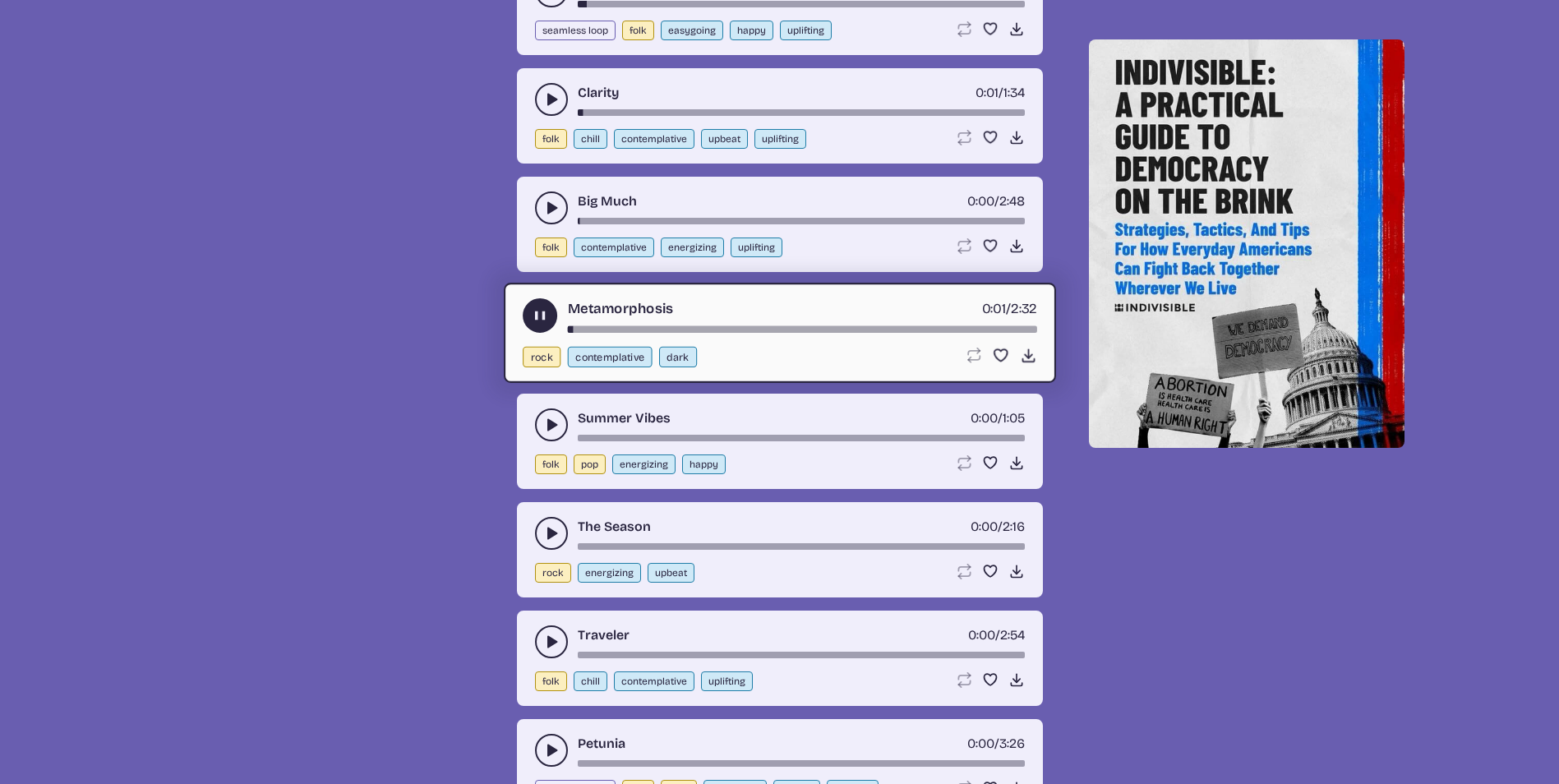
click at [642, 331] on div "song-time-bar" at bounding box center [801, 329] width 469 height 7
click at [540, 426] on button "play-pause toggle" at bounding box center [551, 424] width 33 height 33
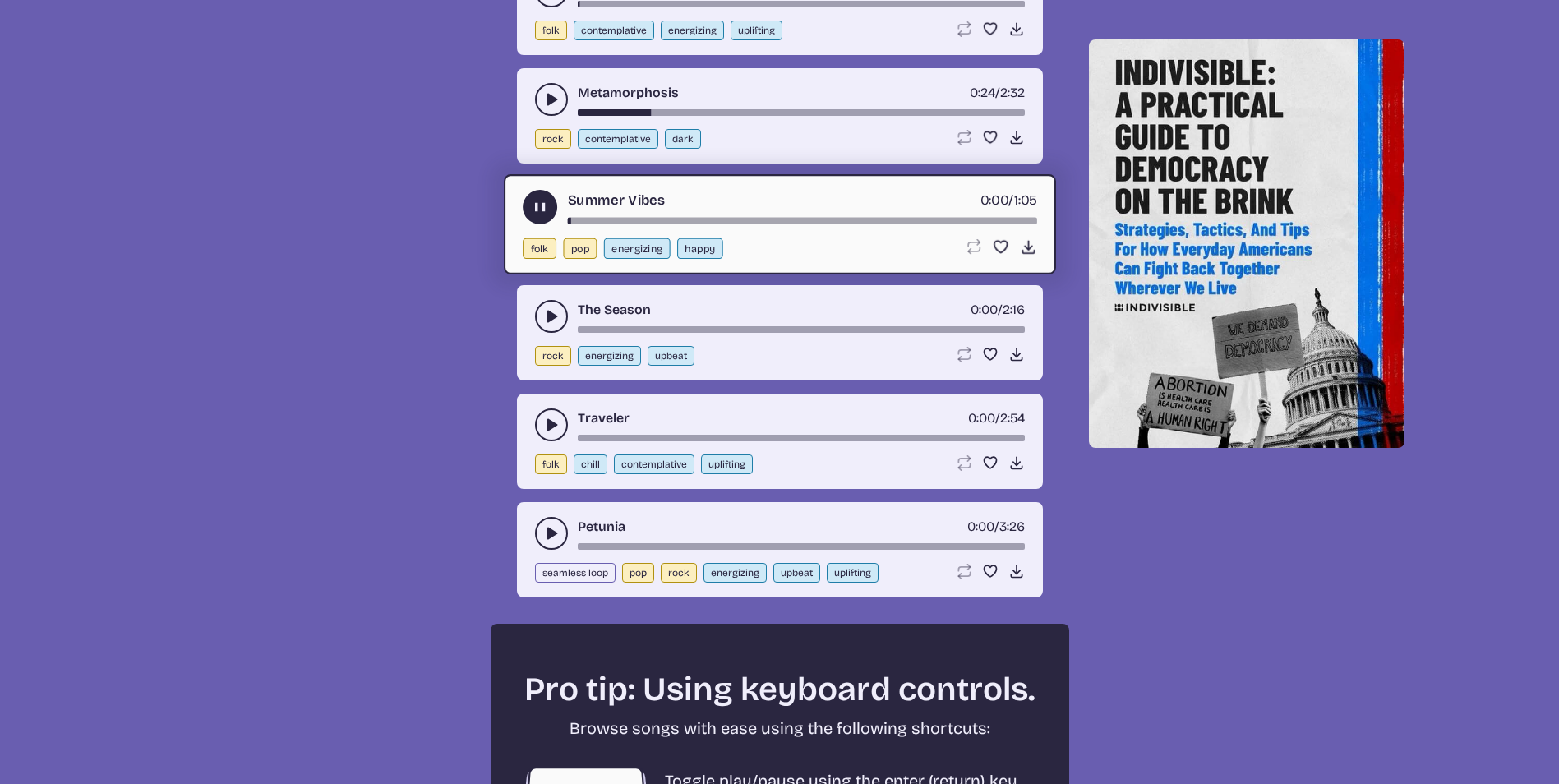
scroll to position [2256, 0]
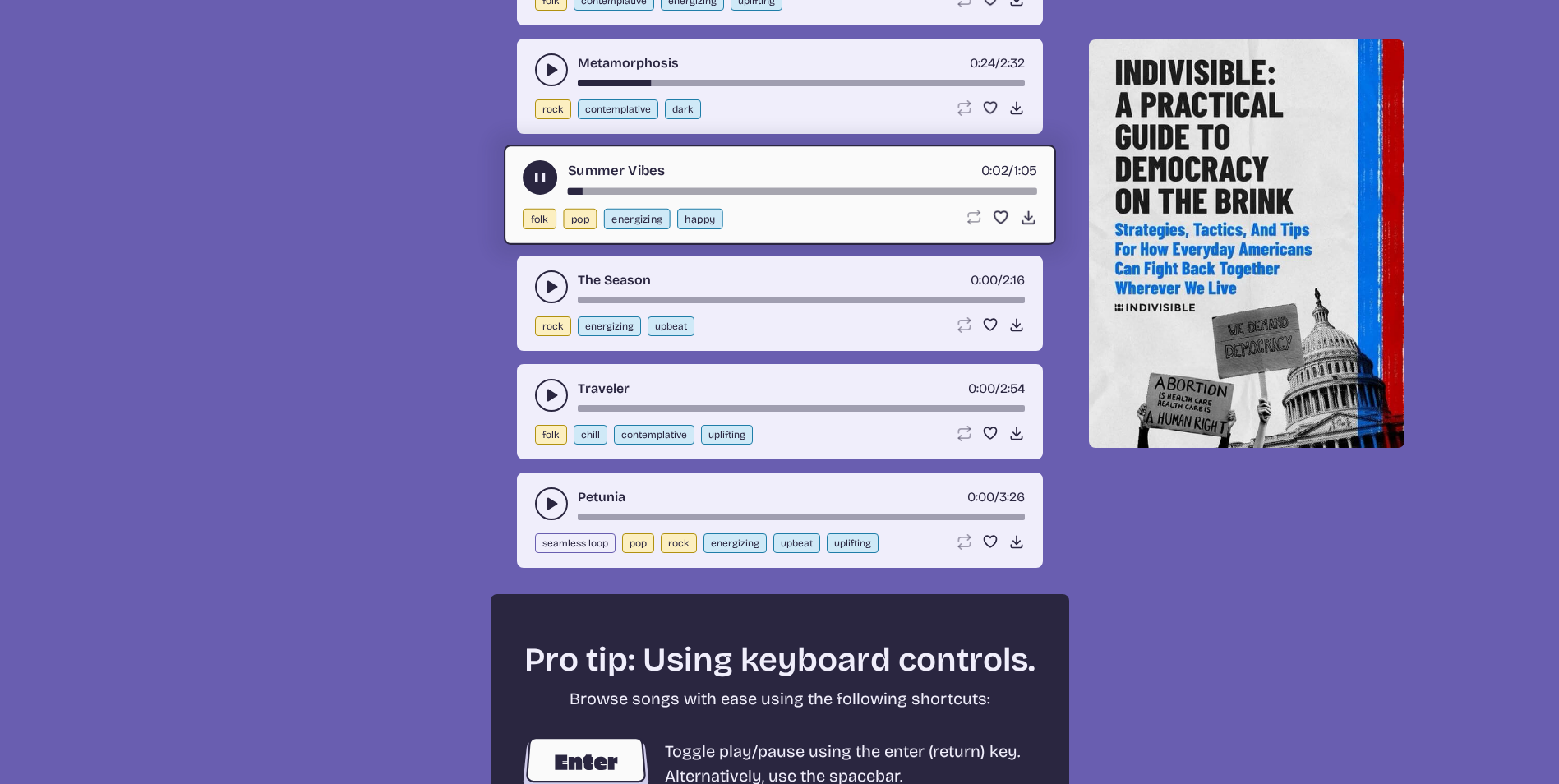
click at [640, 193] on div "song-time-bar" at bounding box center [801, 192] width 469 height 7
click at [555, 291] on icon "play-pause toggle" at bounding box center [551, 286] width 16 height 16
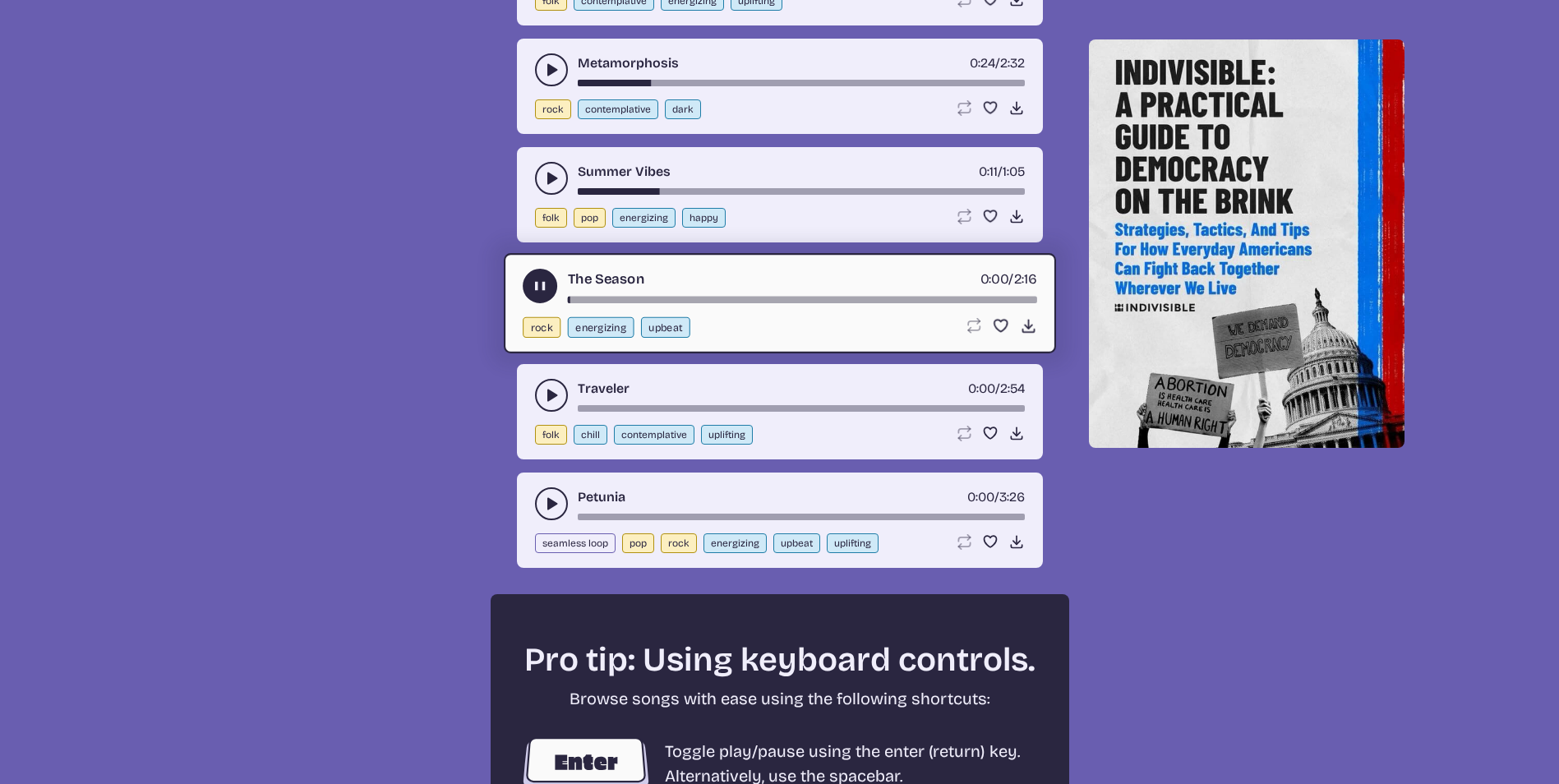
click at [663, 300] on div "song-time-bar" at bounding box center [801, 299] width 469 height 7
click at [712, 304] on div "The Season 0:27 / 2:16 rock energizing upbeat Loop song Loop this song. Favorit…" at bounding box center [780, 303] width 552 height 100
click at [569, 394] on div "Traveler 0:00 / 2:54" at bounding box center [780, 395] width 490 height 33
click at [558, 395] on icon "play-pause toggle" at bounding box center [551, 395] width 16 height 16
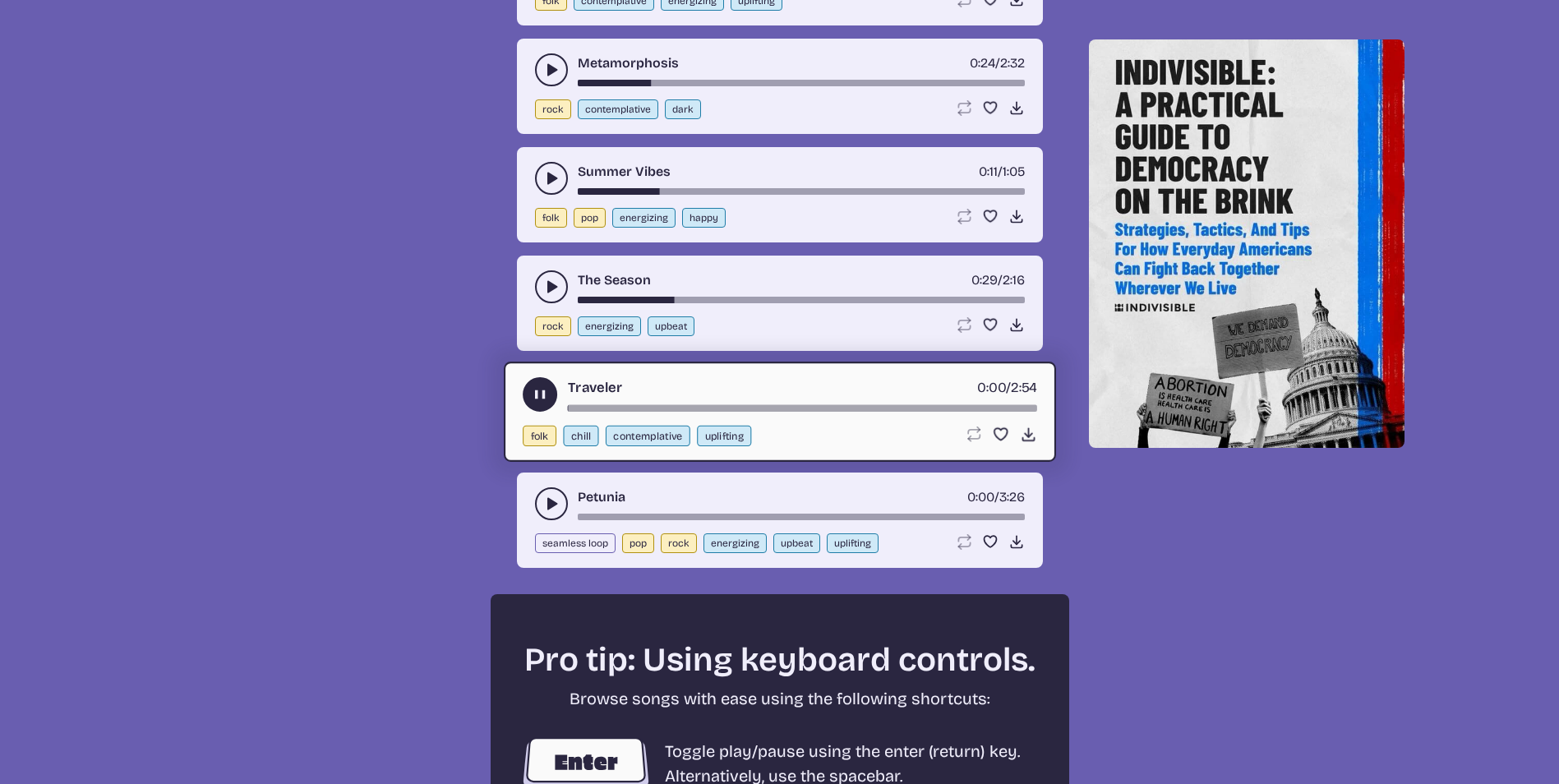
click at [653, 406] on div "song-time-bar" at bounding box center [801, 408] width 469 height 7
click at [537, 495] on button "play-pause toggle" at bounding box center [551, 503] width 33 height 33
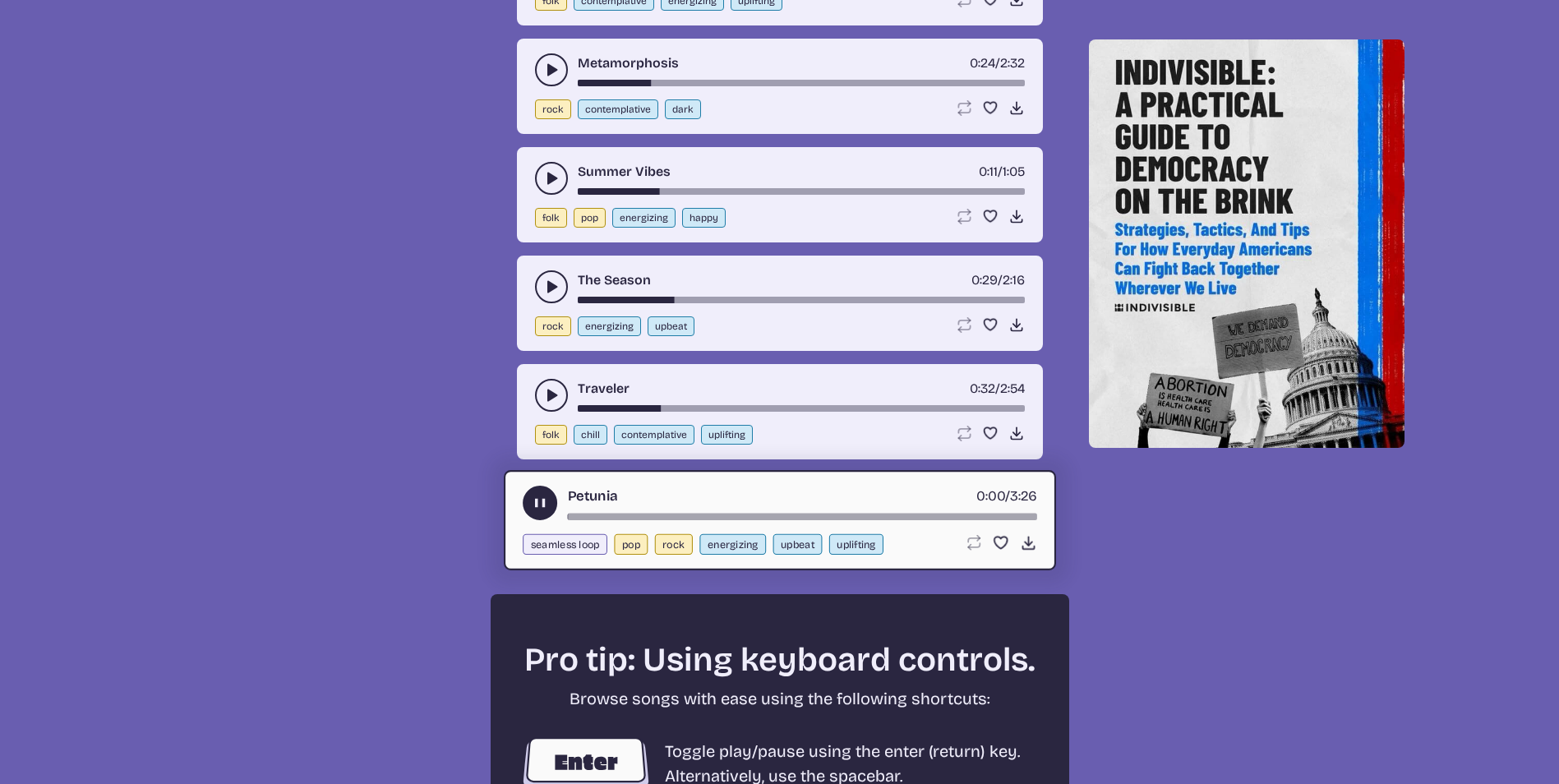
click at [650, 516] on div "song-time-bar" at bounding box center [801, 517] width 469 height 7
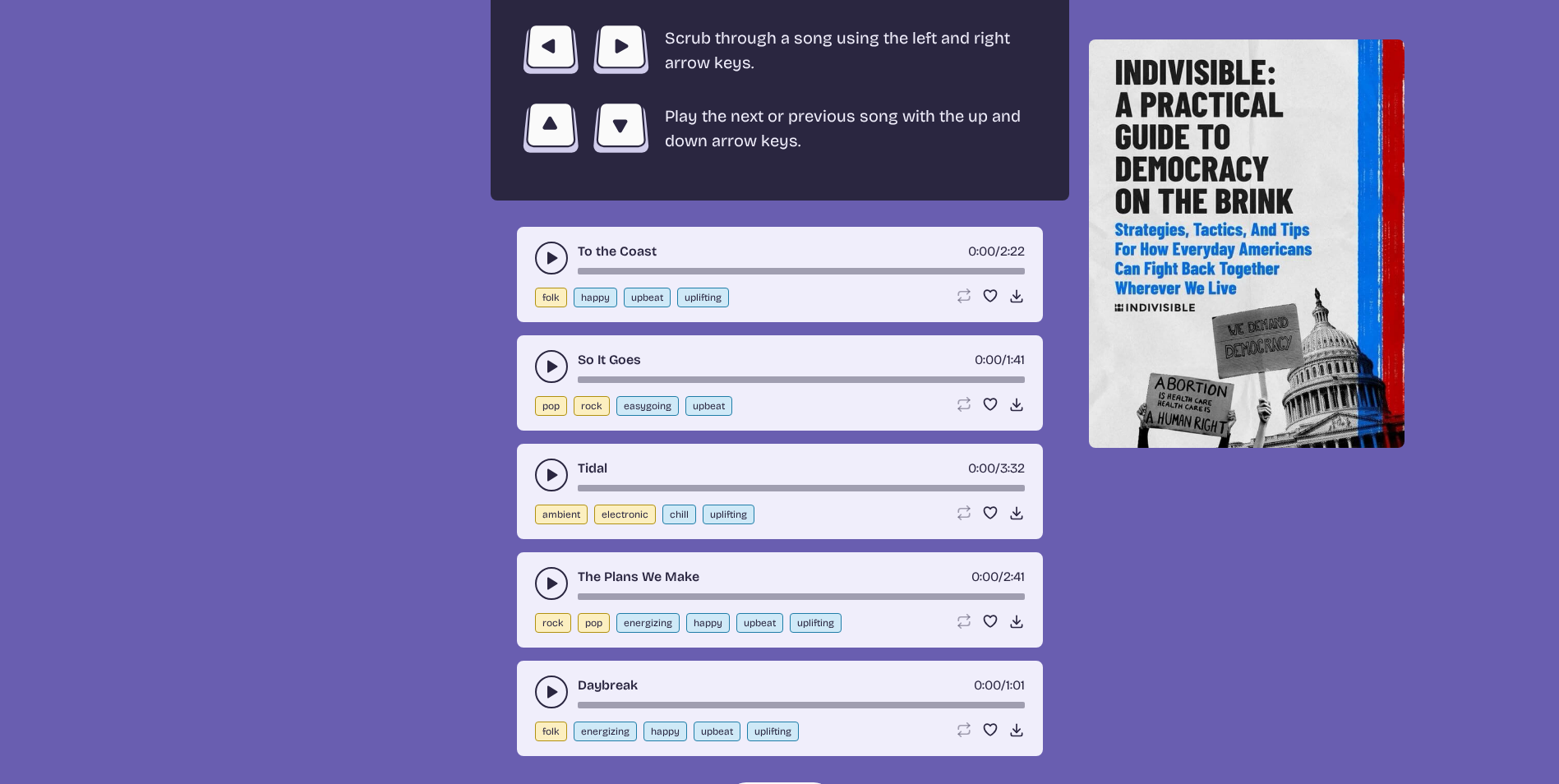
scroll to position [3077, 0]
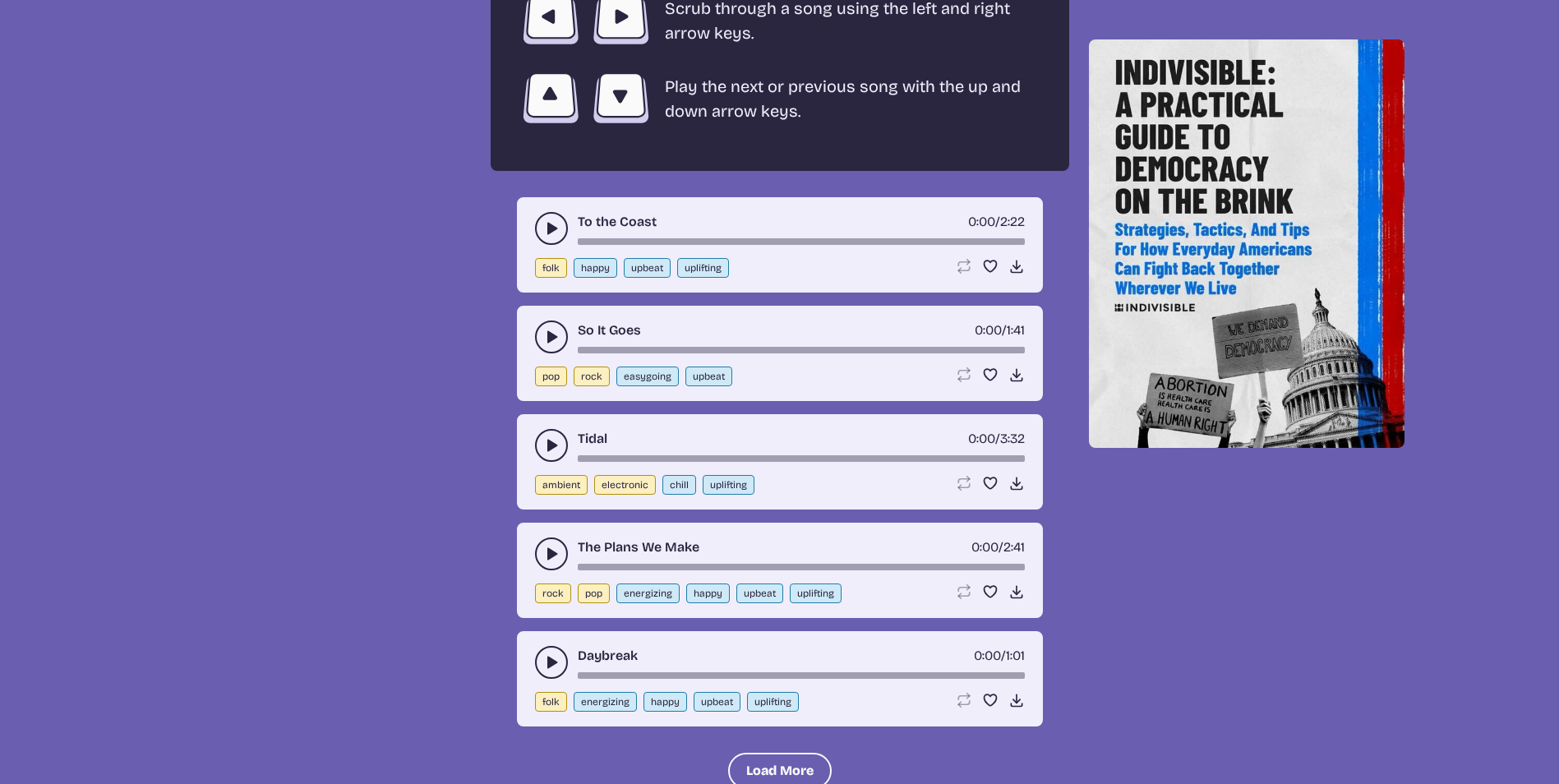
click at [552, 243] on button "play-pause toggle" at bounding box center [551, 227] width 33 height 33
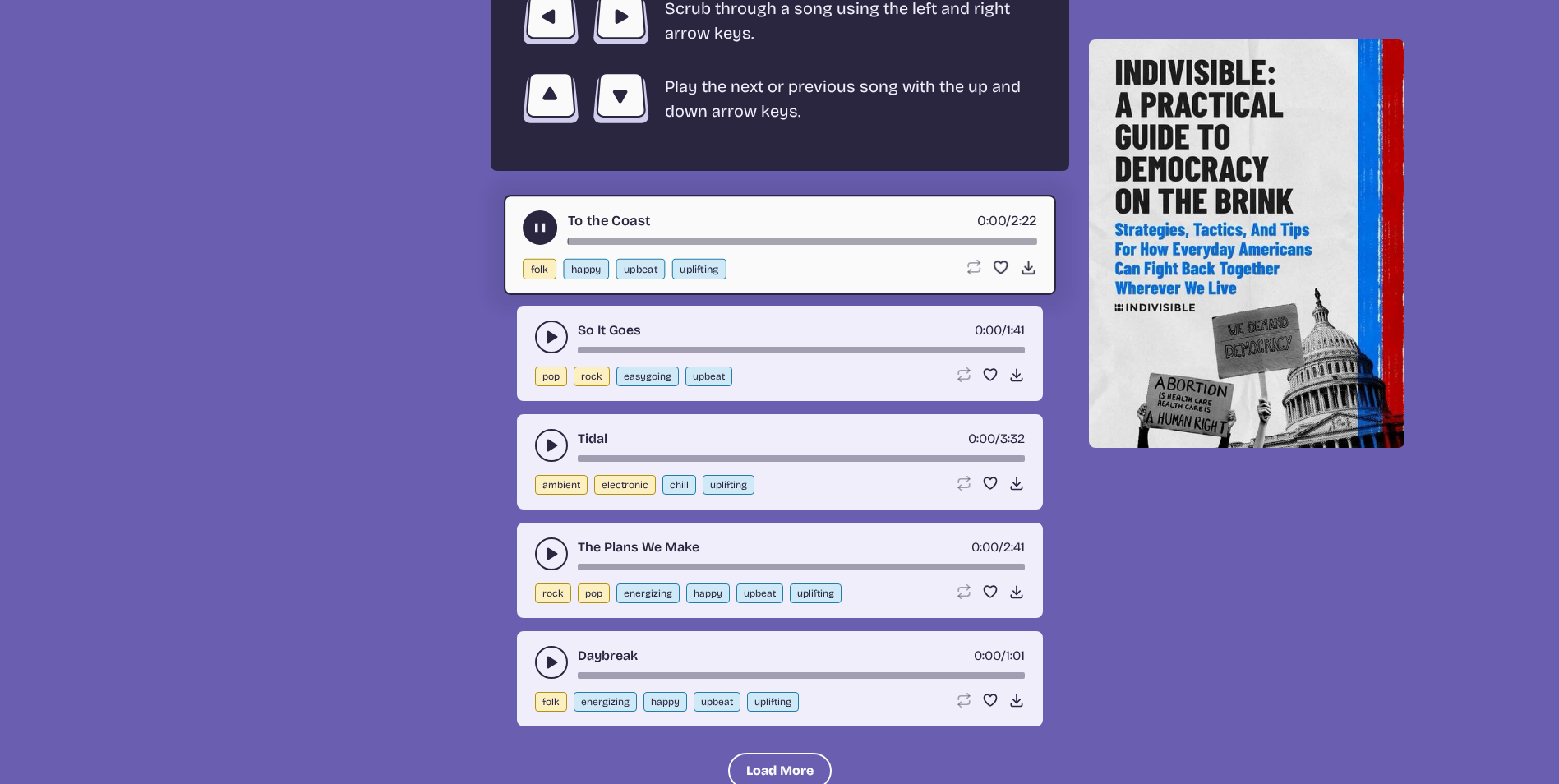
click at [621, 241] on div "song-time-bar" at bounding box center [801, 241] width 469 height 7
click at [681, 242] on div "song-time-bar" at bounding box center [801, 241] width 469 height 7
click at [553, 332] on icon "play-pause toggle" at bounding box center [551, 336] width 16 height 16
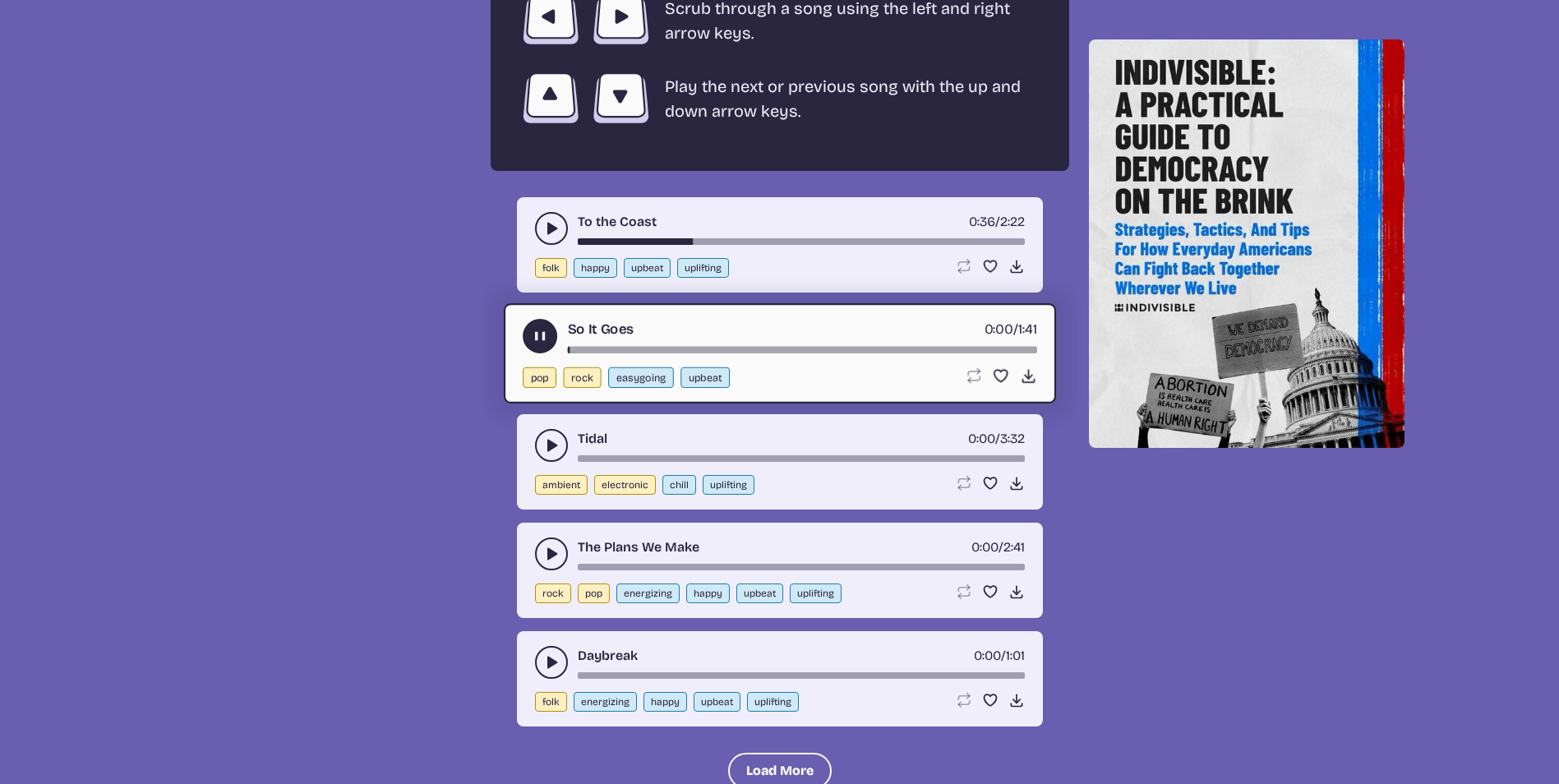
click at [645, 352] on div "song-time-bar" at bounding box center [801, 349] width 469 height 7
click at [552, 444] on use "play-pause toggle" at bounding box center [551, 445] width 16 height 16
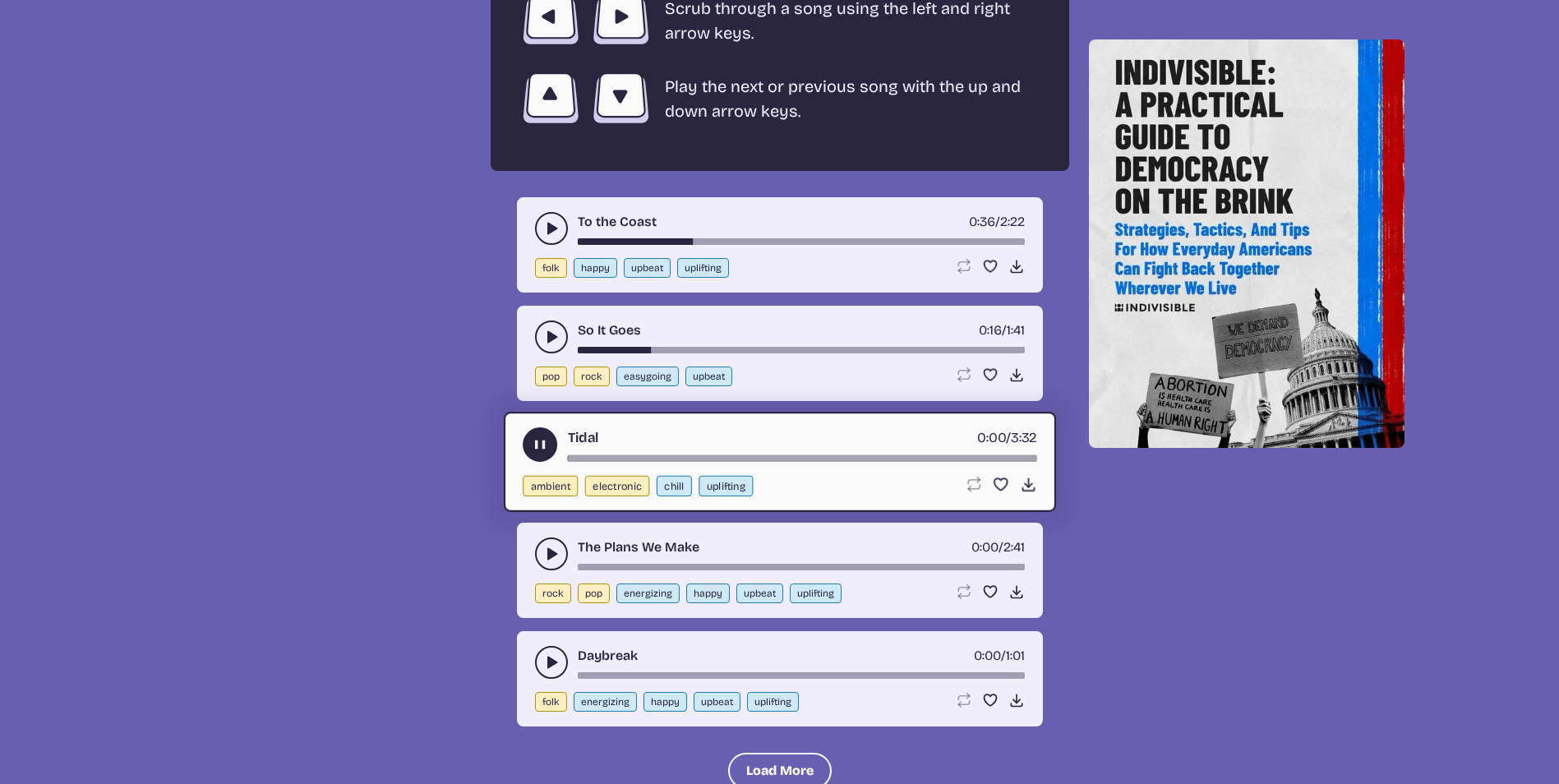
click at [635, 457] on div "song-time-bar" at bounding box center [801, 458] width 469 height 7
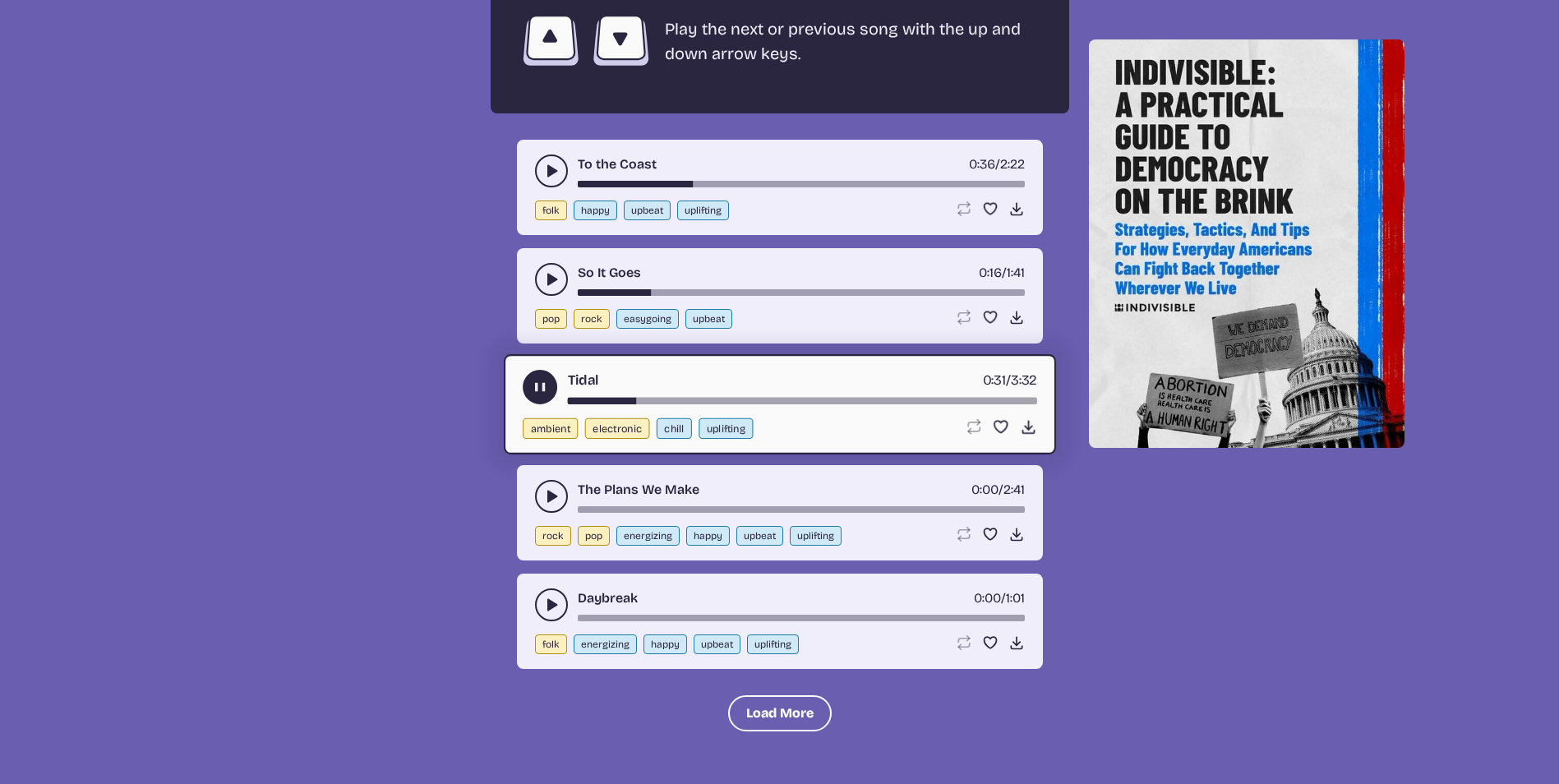
scroll to position [3242, 0]
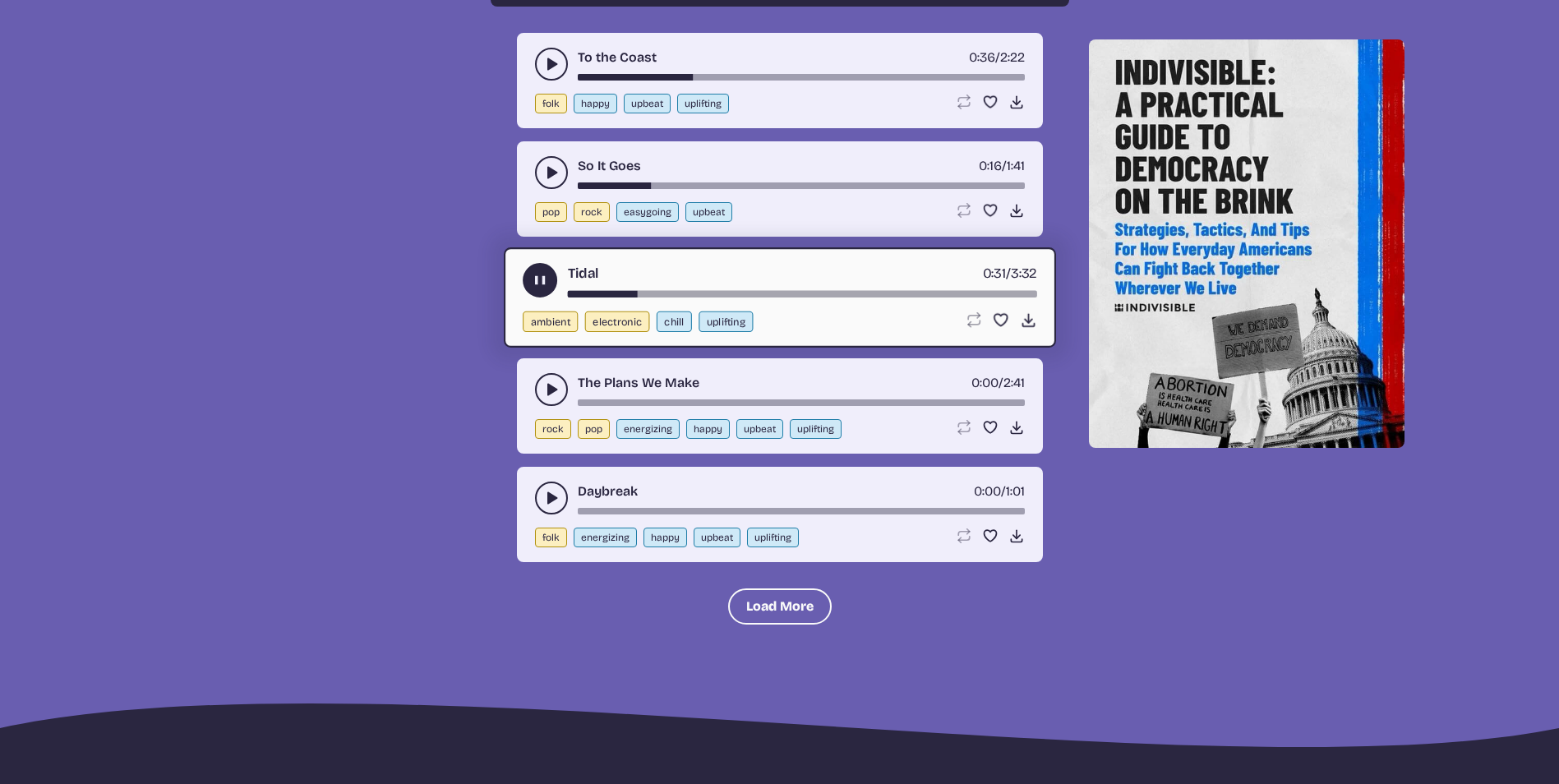
click at [556, 386] on icon "play-pause toggle" at bounding box center [551, 389] width 16 height 16
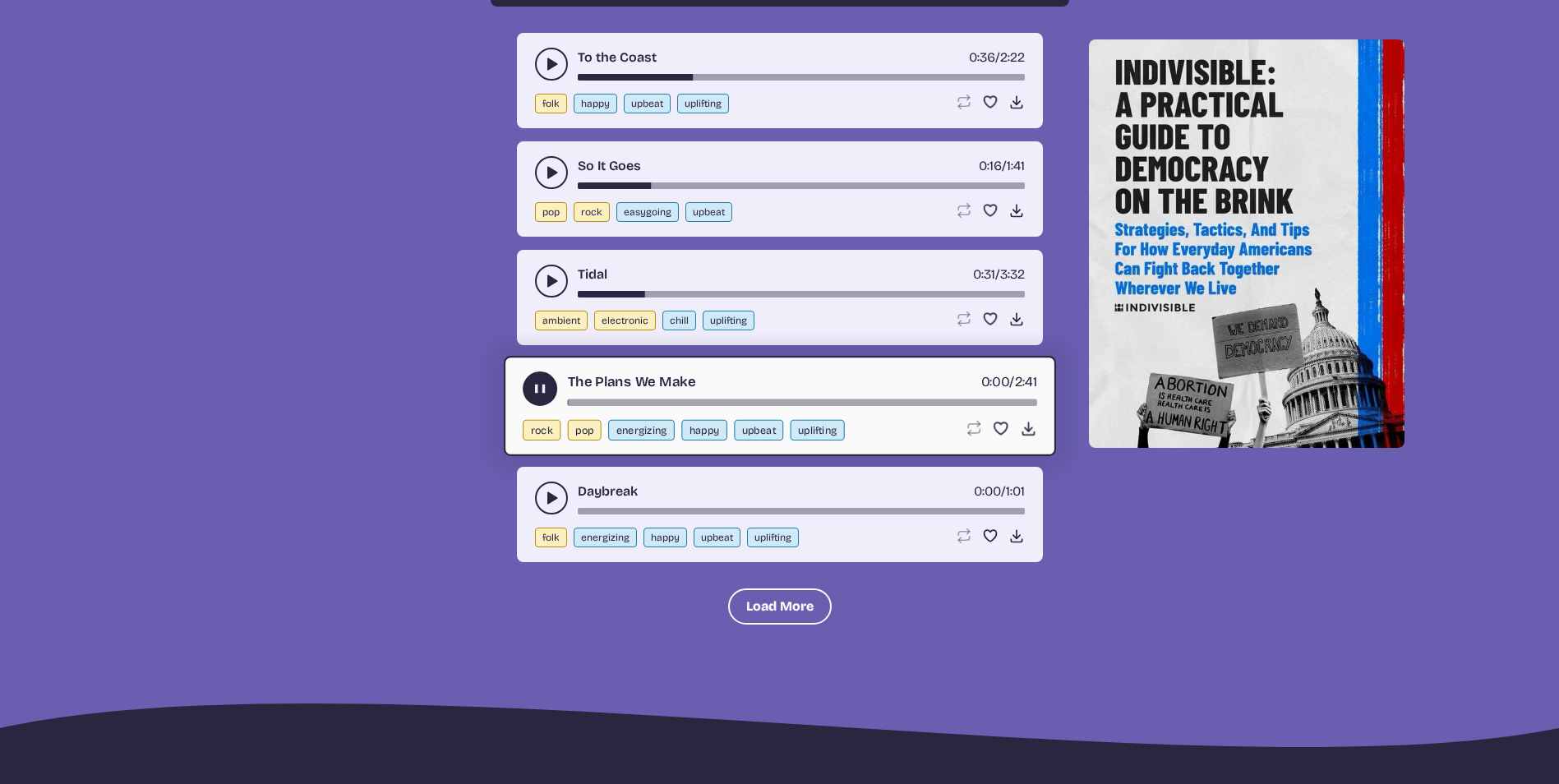
click at [655, 403] on div "song-time-bar" at bounding box center [801, 402] width 469 height 7
click at [548, 502] on use "play-pause toggle" at bounding box center [551, 498] width 16 height 16
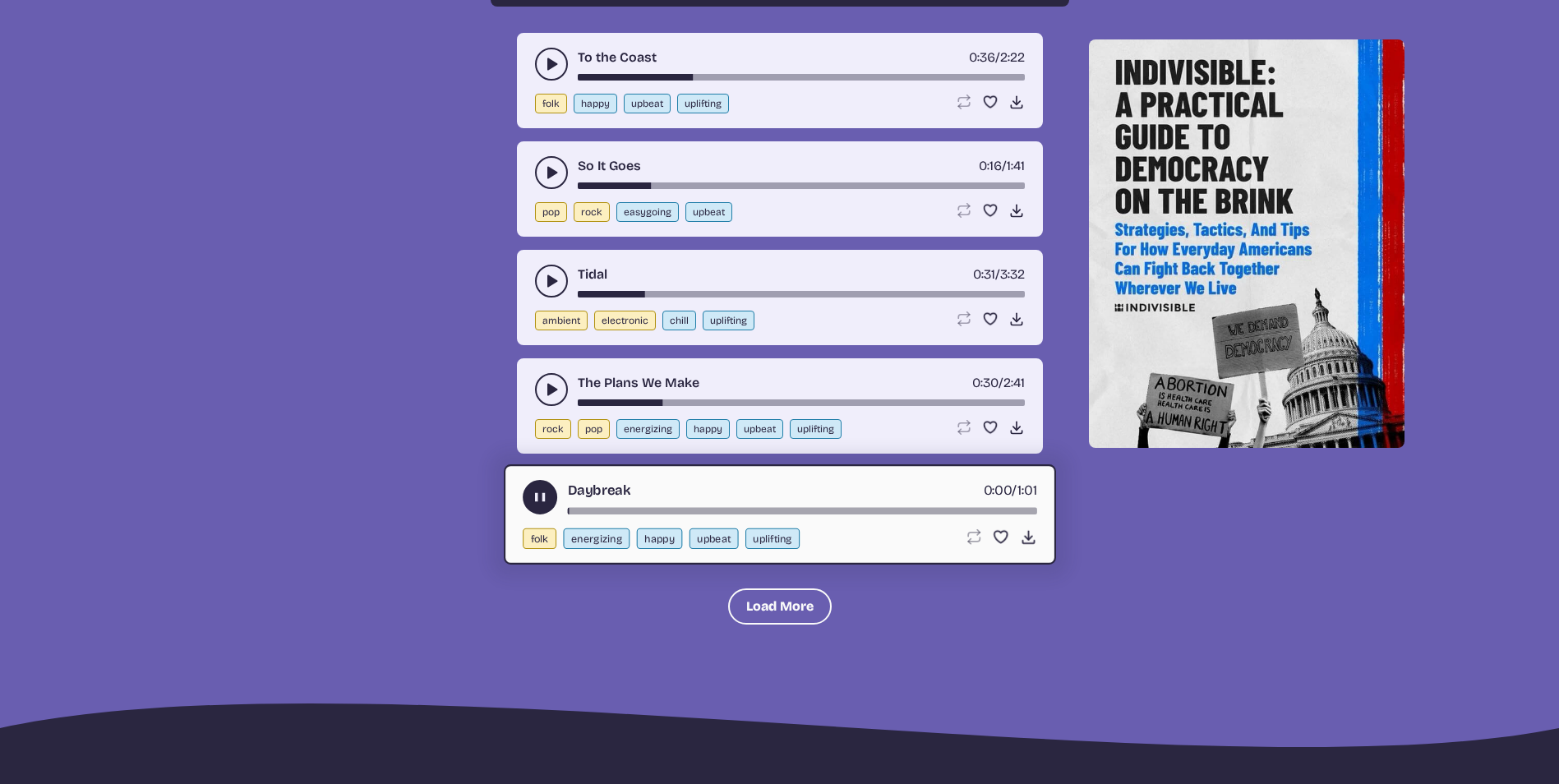
click at [631, 511] on div "song-time-bar" at bounding box center [801, 511] width 469 height 7
click at [770, 598] on button "Load More" at bounding box center [780, 606] width 104 height 36
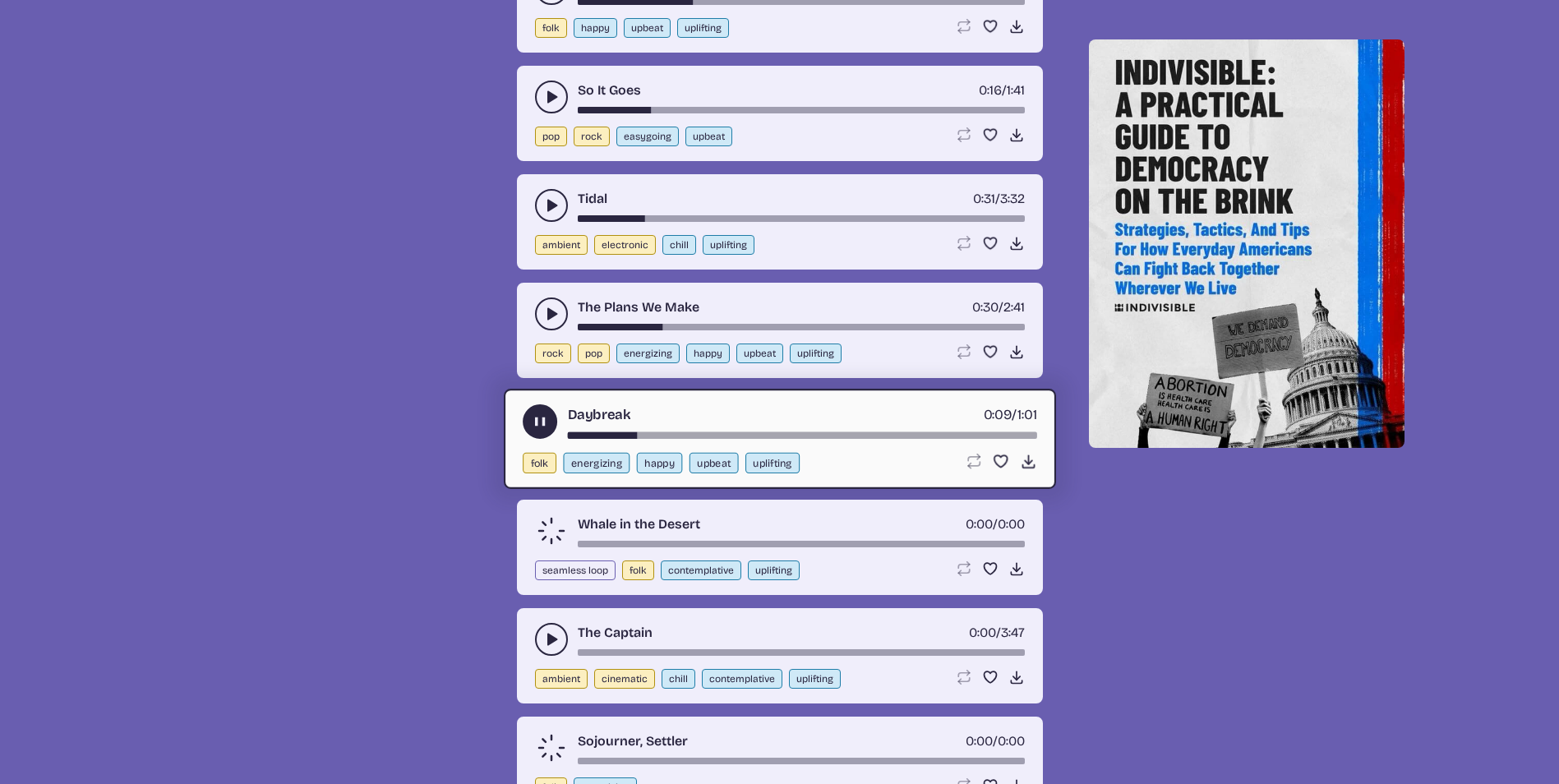
scroll to position [3406, 0]
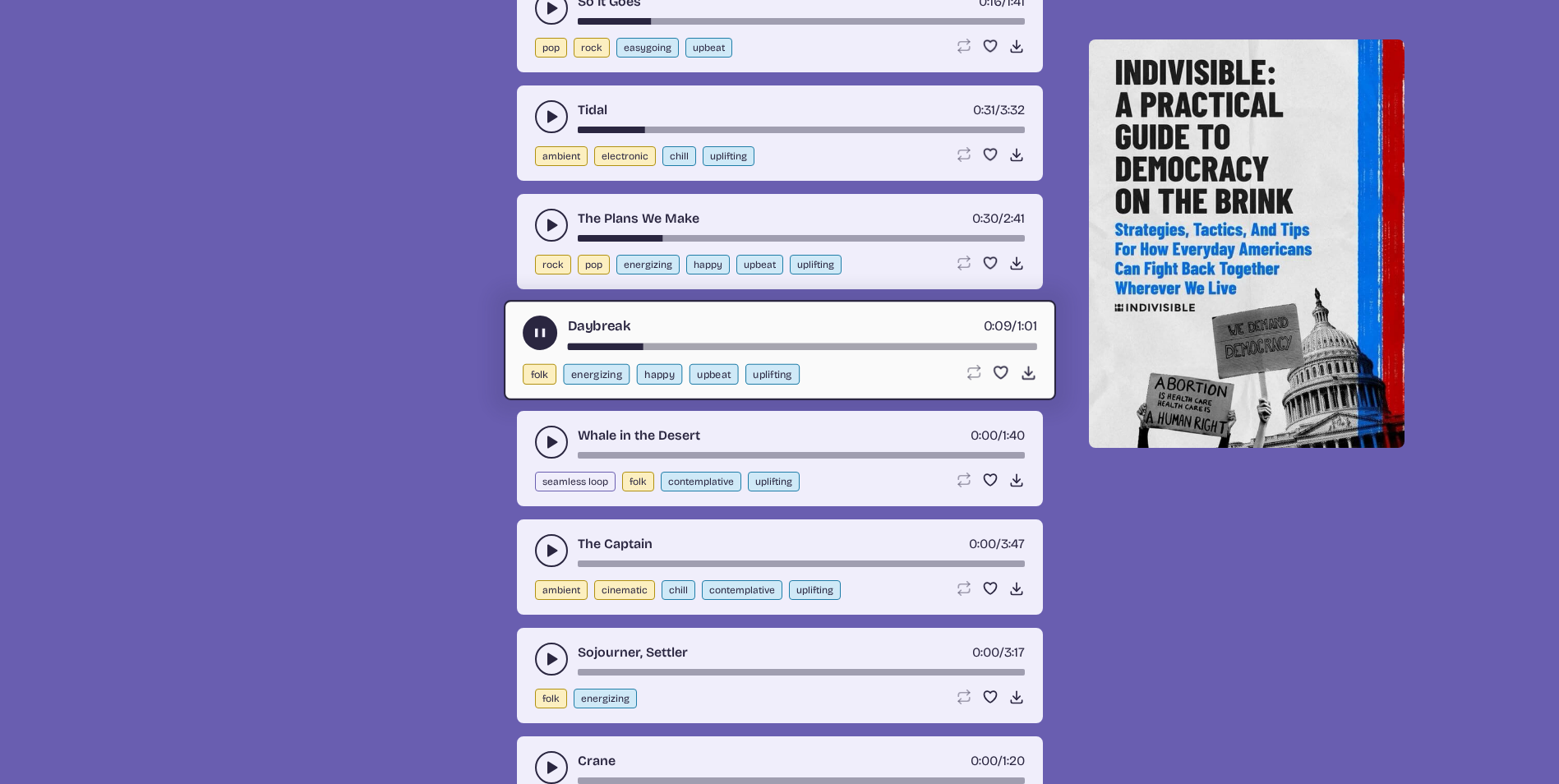
click at [554, 441] on use "play-pause toggle" at bounding box center [551, 442] width 16 height 16
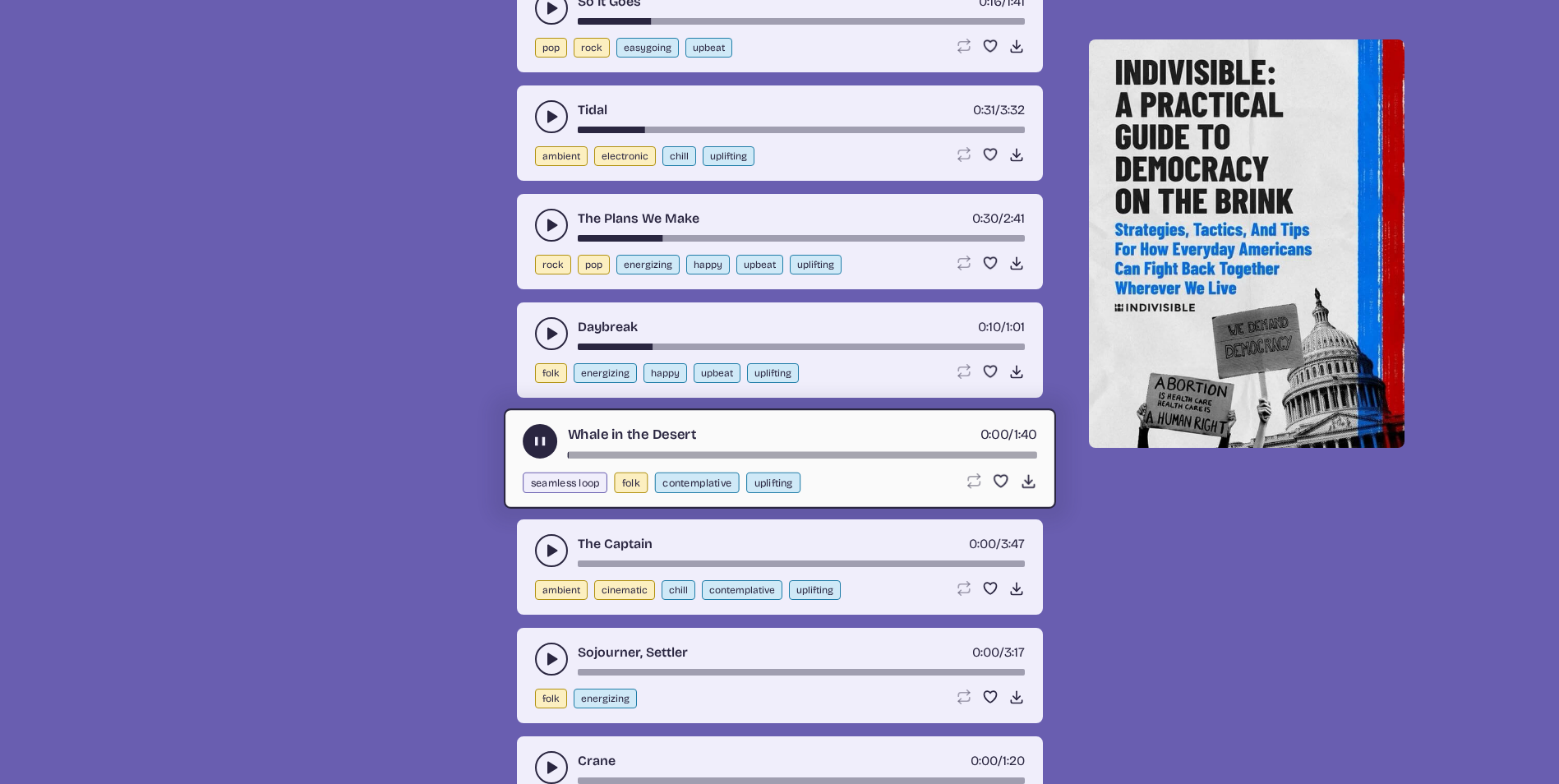
click at [631, 454] on div "song-time-bar" at bounding box center [801, 455] width 469 height 7
click at [692, 452] on div "song-time-bar" at bounding box center [801, 455] width 469 height 7
click at [544, 448] on icon "play-pause toggle" at bounding box center [539, 441] width 17 height 17
